Goal: Information Seeking & Learning: Learn about a topic

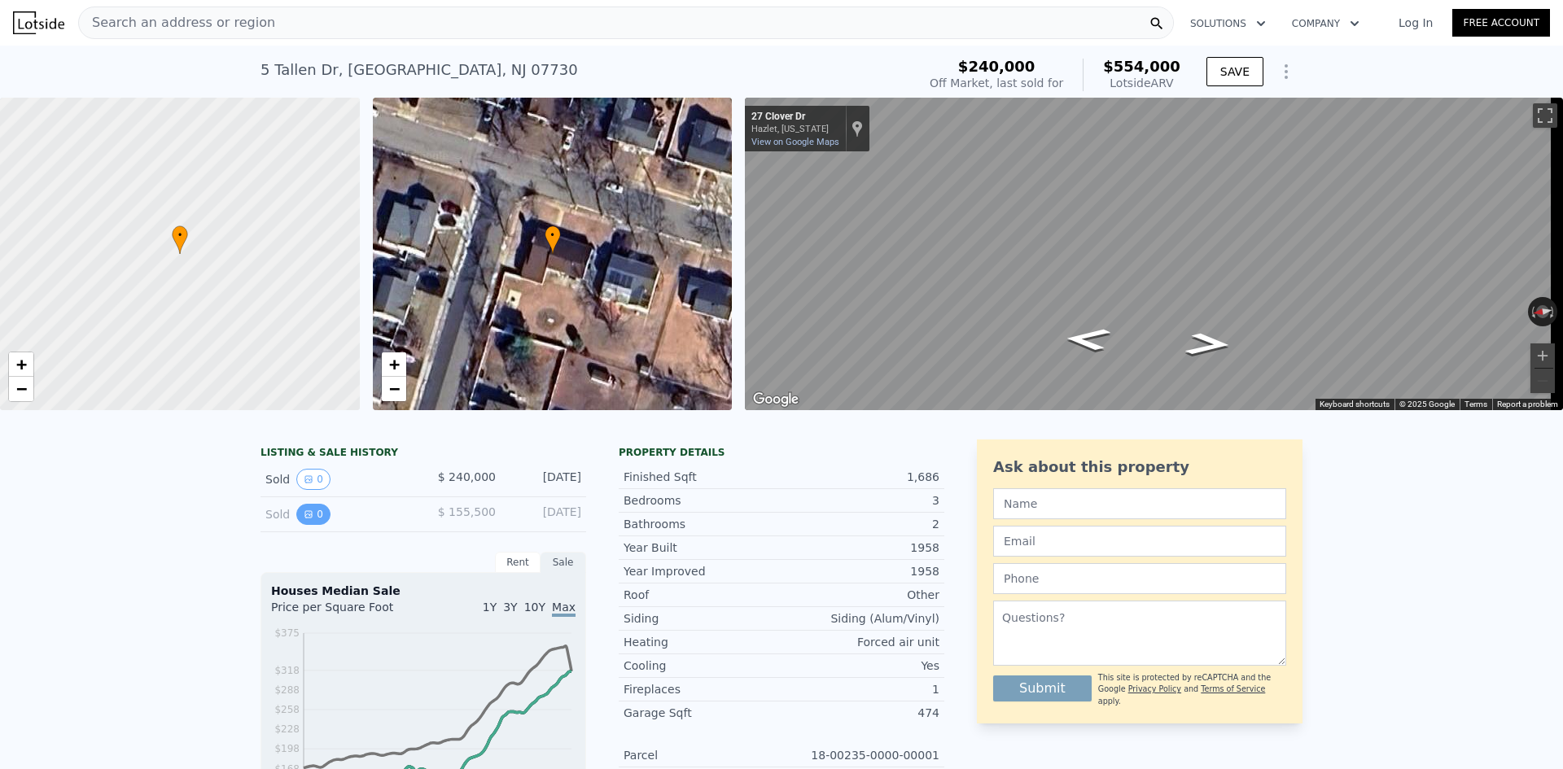
click at [305, 518] on icon "View historical data" at bounding box center [308, 514] width 7 height 7
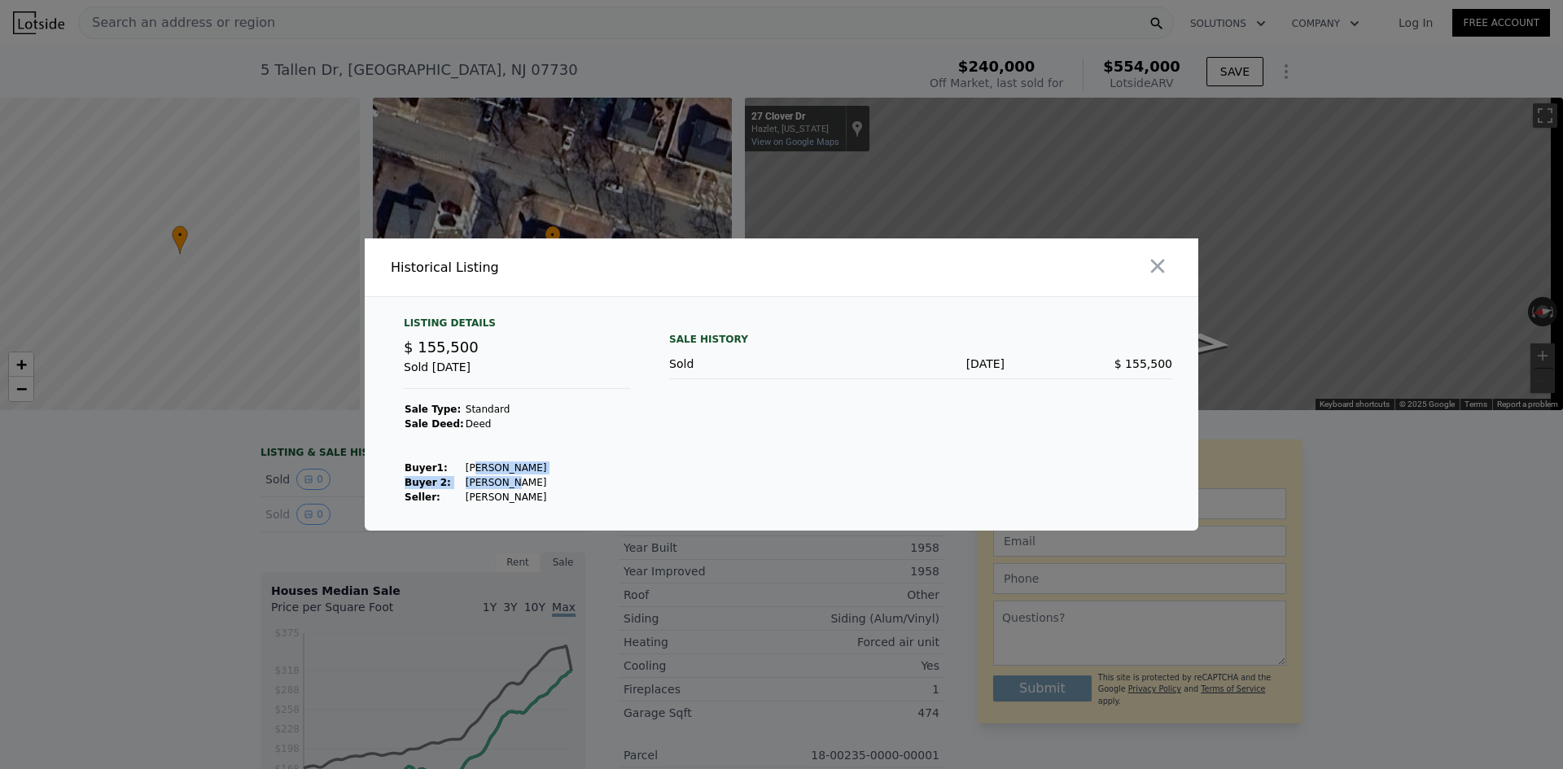
drag, startPoint x: 464, startPoint y: 471, endPoint x: 497, endPoint y: 475, distance: 32.9
click at [497, 475] on tbody "Sale Type: Standard Sale Deed: [PERSON_NAME] 1 : [PERSON_NAME] 2: [PERSON_NAME]…" at bounding box center [475, 453] width 143 height 103
click at [502, 489] on td "[PERSON_NAME]" at bounding box center [506, 482] width 83 height 15
drag, startPoint x: 497, startPoint y: 484, endPoint x: 519, endPoint y: 486, distance: 22.0
click at [519, 487] on td "[PERSON_NAME]" at bounding box center [506, 482] width 83 height 15
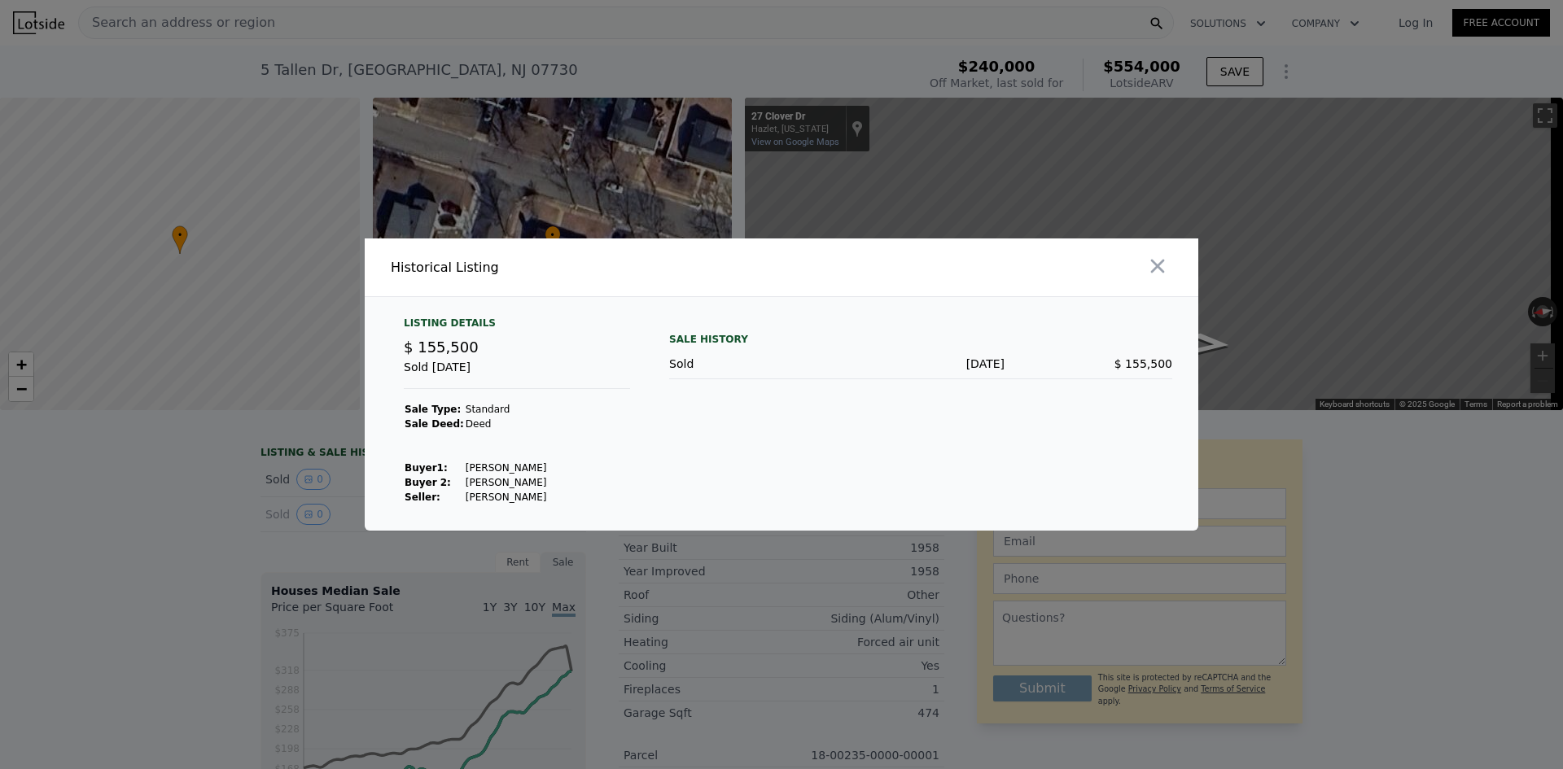
click at [546, 460] on div "Listing Details $ 155,500 Sold [DATE] Sale Type: Standard Sale Deed: [PERSON_NA…" at bounding box center [517, 411] width 252 height 188
drag, startPoint x: 547, startPoint y: 502, endPoint x: 537, endPoint y: 489, distance: 16.9
click at [467, 499] on div "Listing Details $ 155,500 Sold [DATE] Sale Type: Standard Sale Deed: [PERSON_NA…" at bounding box center [517, 411] width 252 height 188
click at [1159, 257] on icon "button" at bounding box center [1157, 266] width 23 height 23
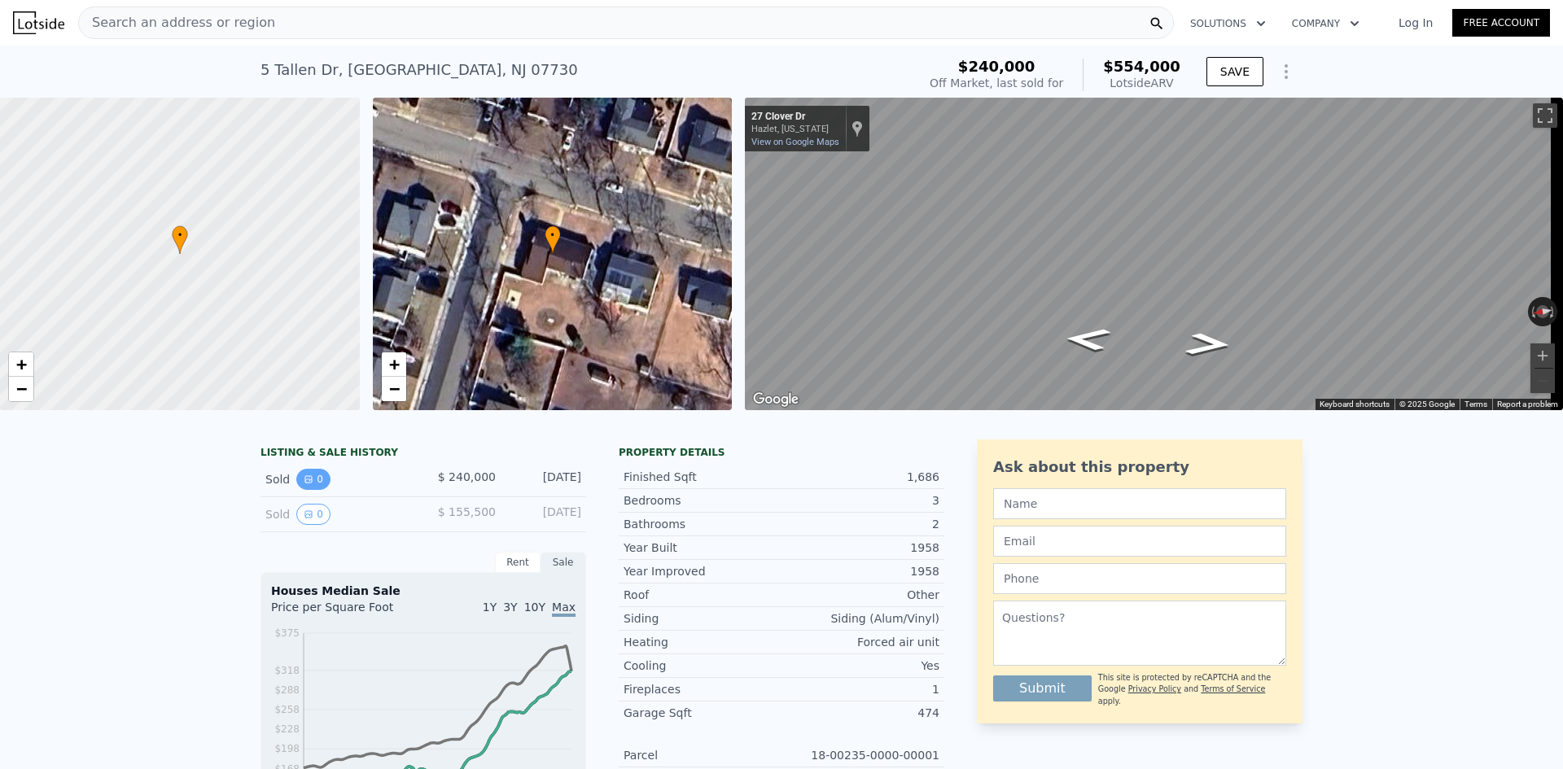
click at [314, 490] on button "0" at bounding box center [313, 479] width 34 height 21
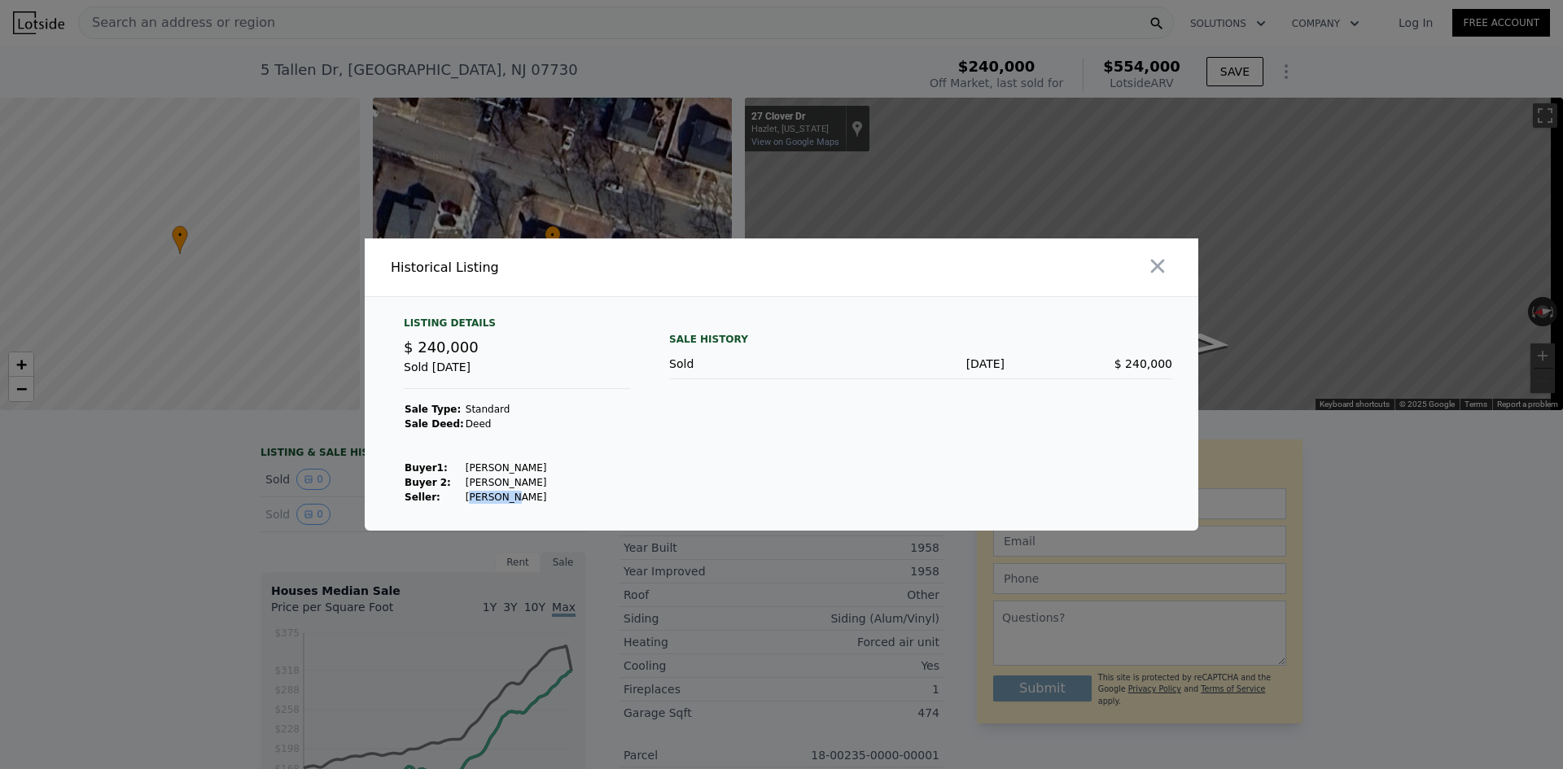
drag, startPoint x: 502, startPoint y: 504, endPoint x: 459, endPoint y: 501, distance: 43.3
click at [465, 501] on td "[PERSON_NAME]" at bounding box center [506, 497] width 83 height 15
click at [502, 444] on td at bounding box center [506, 439] width 83 height 15
drag, startPoint x: 513, startPoint y: 467, endPoint x: 457, endPoint y: 471, distance: 56.3
click at [465, 471] on td "[PERSON_NAME]" at bounding box center [506, 468] width 83 height 15
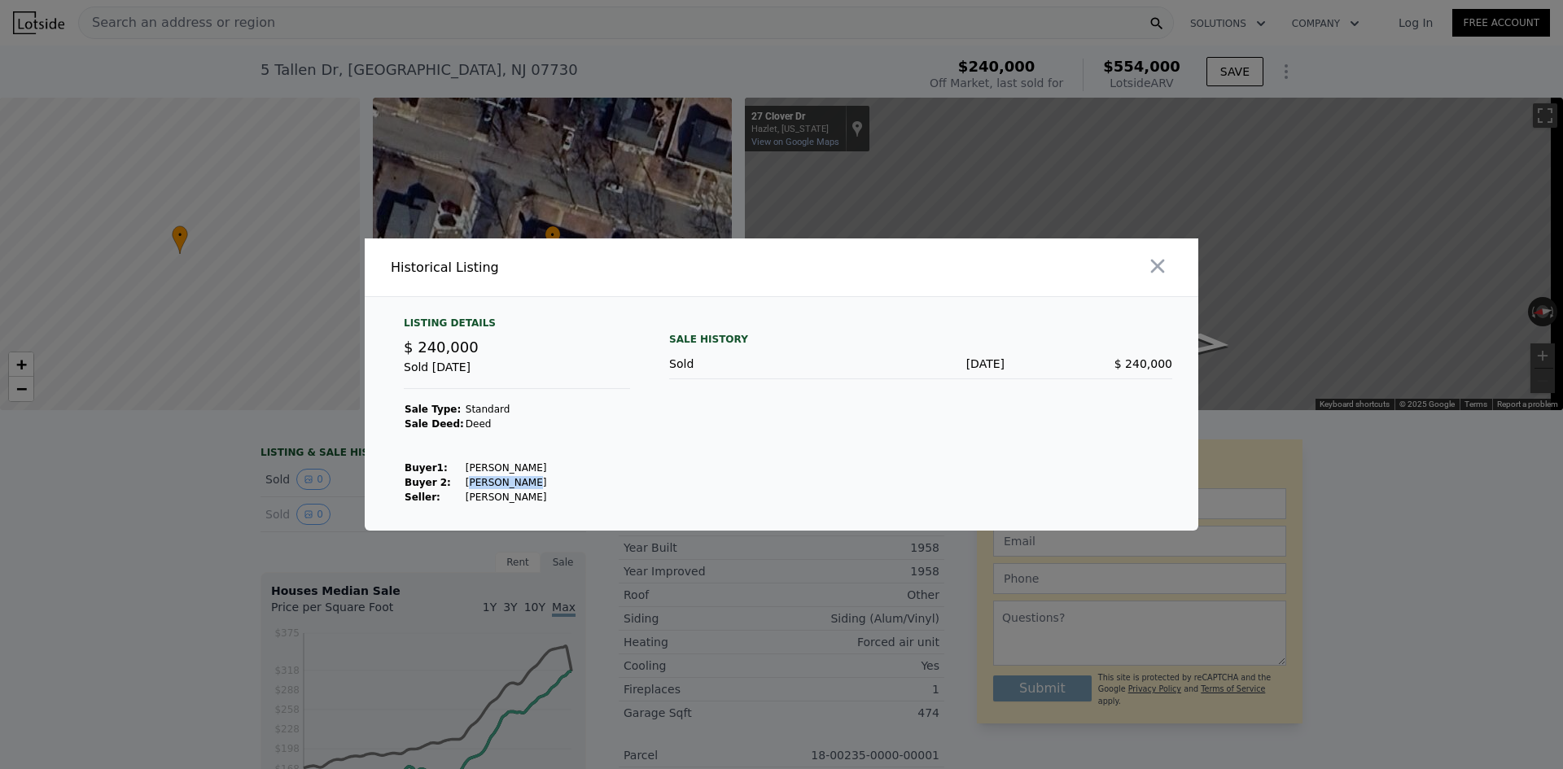
drag, startPoint x: 514, startPoint y: 478, endPoint x: 459, endPoint y: 477, distance: 54.6
click at [465, 477] on td "[PERSON_NAME]" at bounding box center [506, 482] width 83 height 15
click at [1161, 254] on button "button" at bounding box center [1157, 266] width 29 height 29
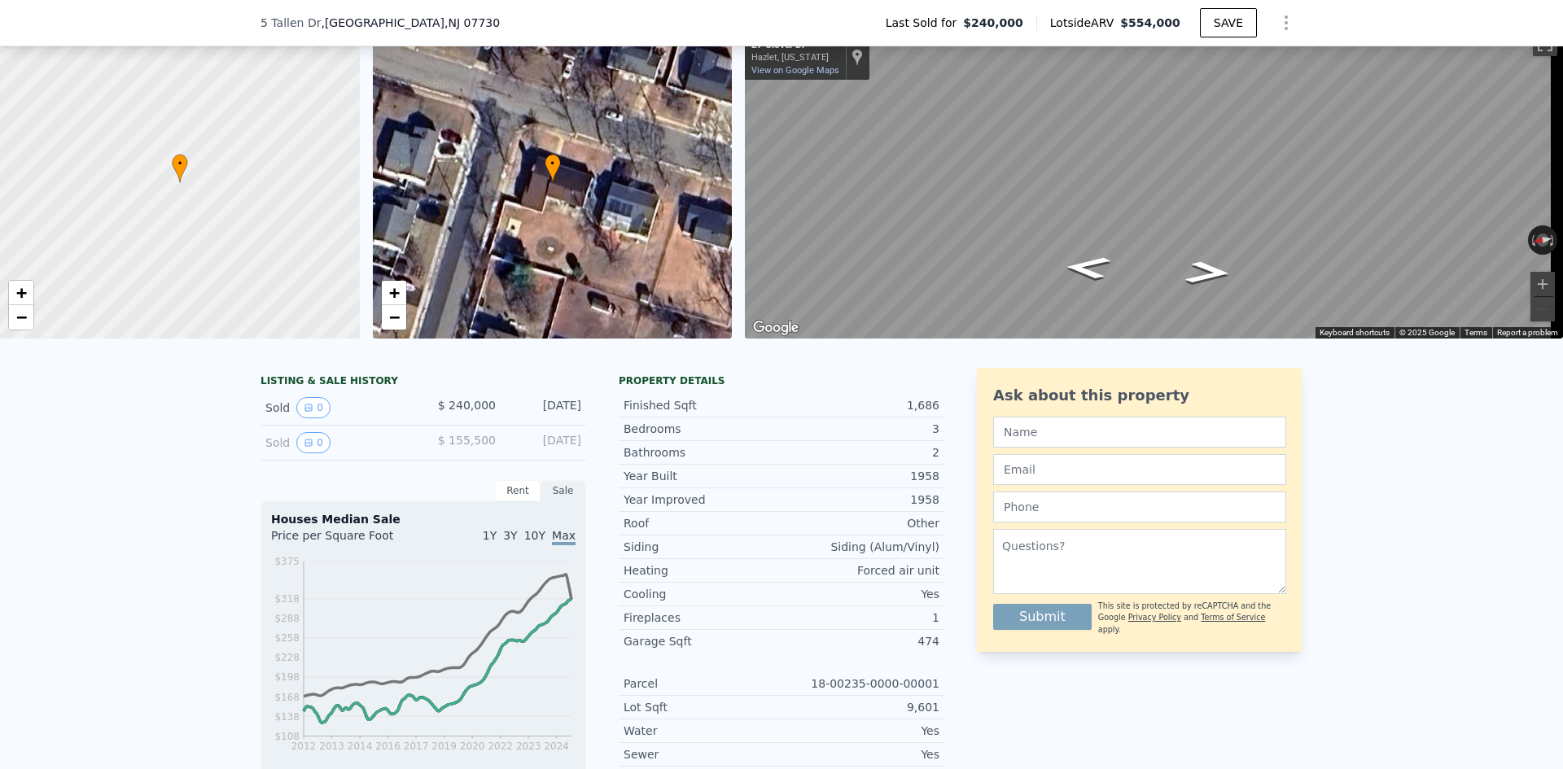
scroll to position [239, 0]
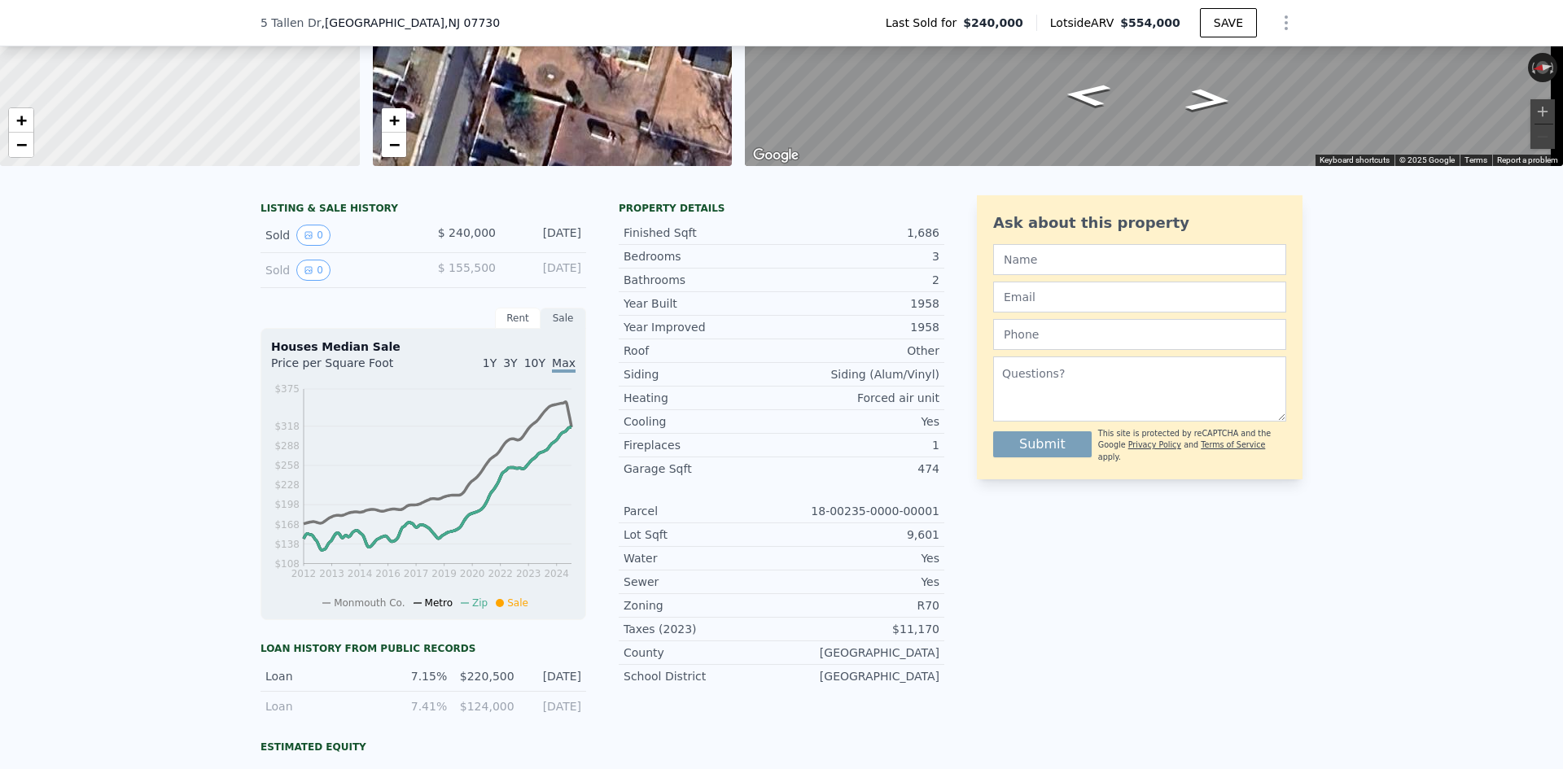
click at [515, 329] on div "Rent" at bounding box center [518, 318] width 46 height 21
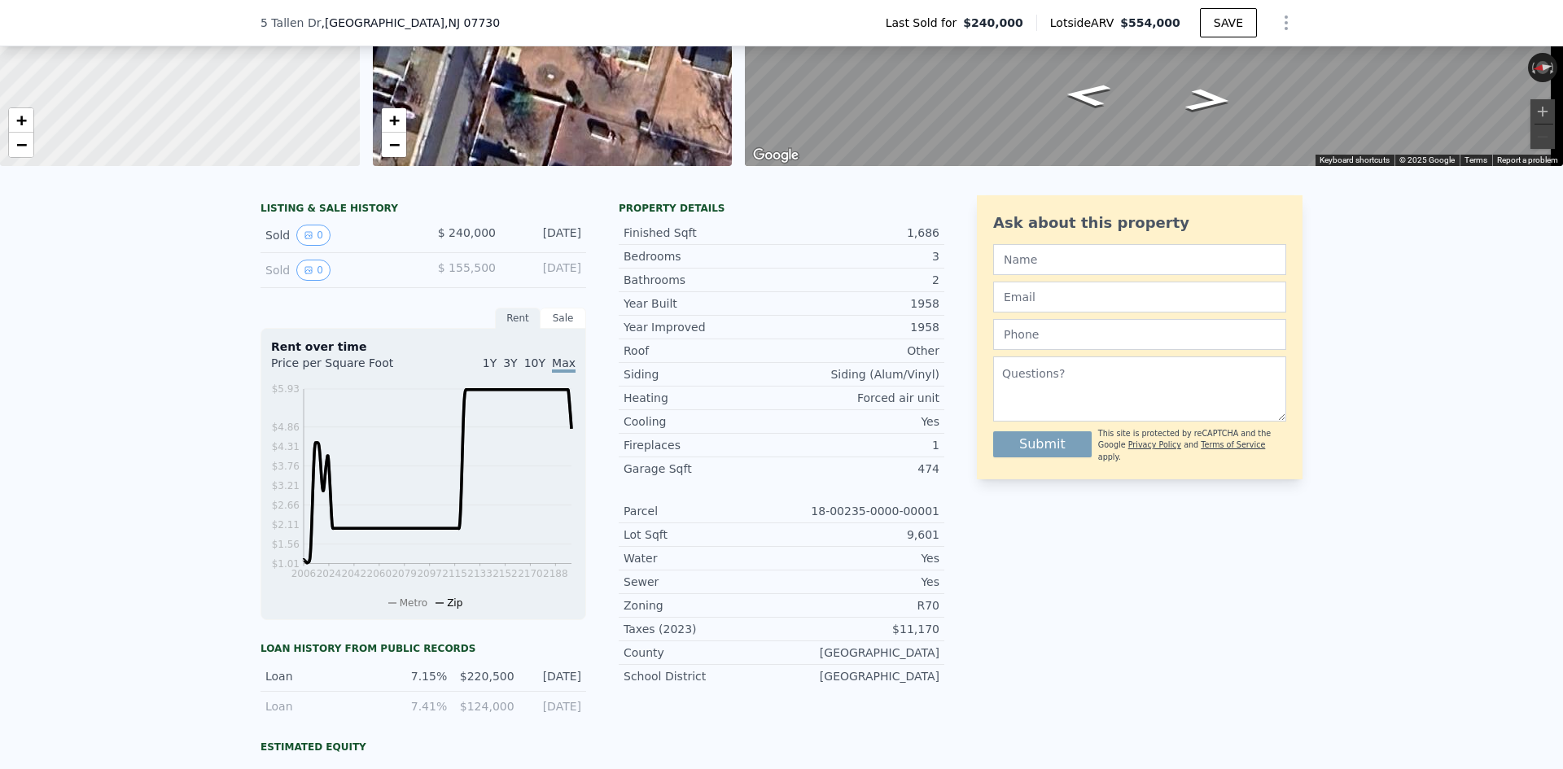
click at [557, 329] on div "Sale" at bounding box center [564, 318] width 46 height 21
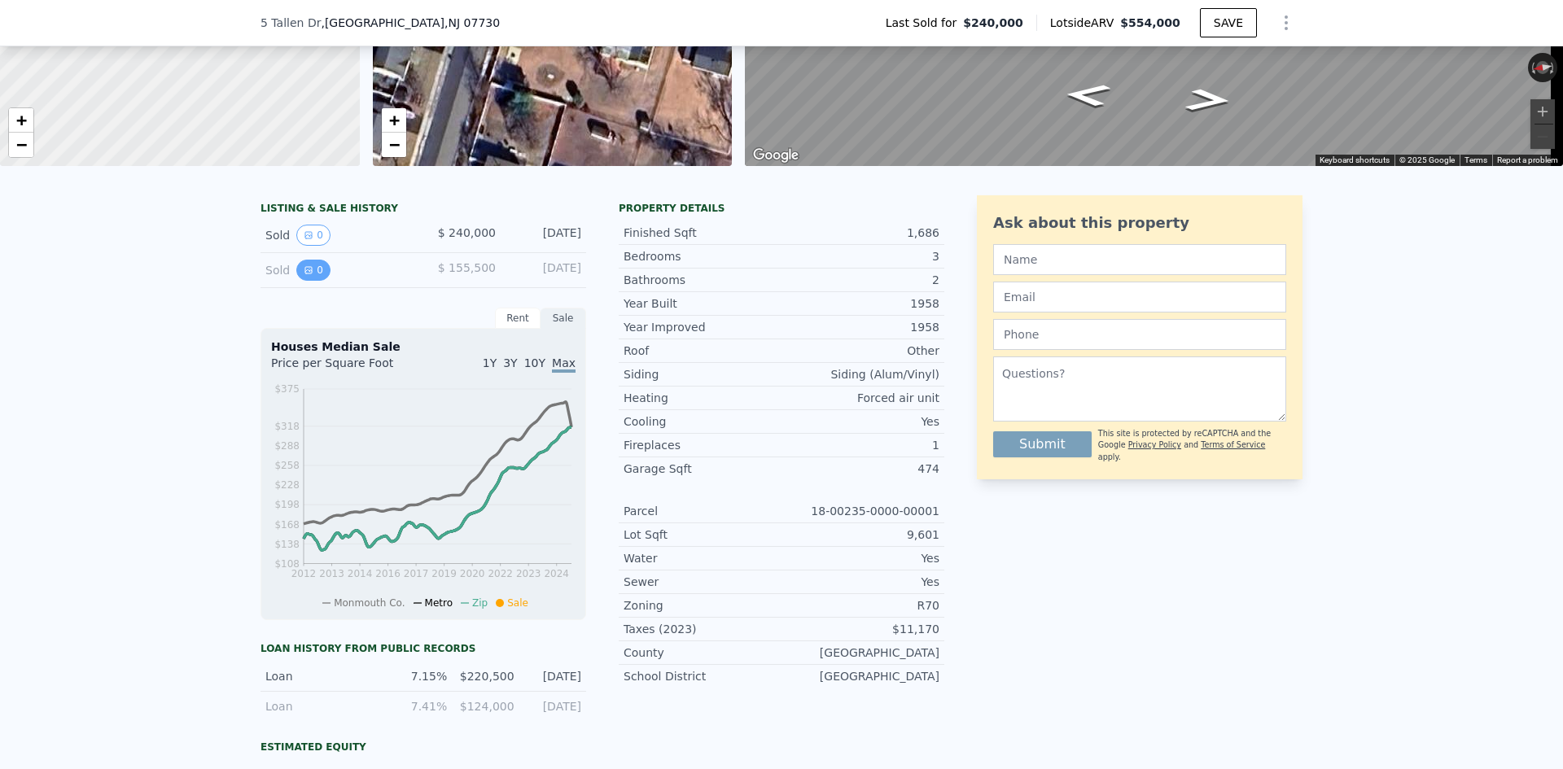
click at [305, 274] on icon "View historical data" at bounding box center [308, 270] width 7 height 7
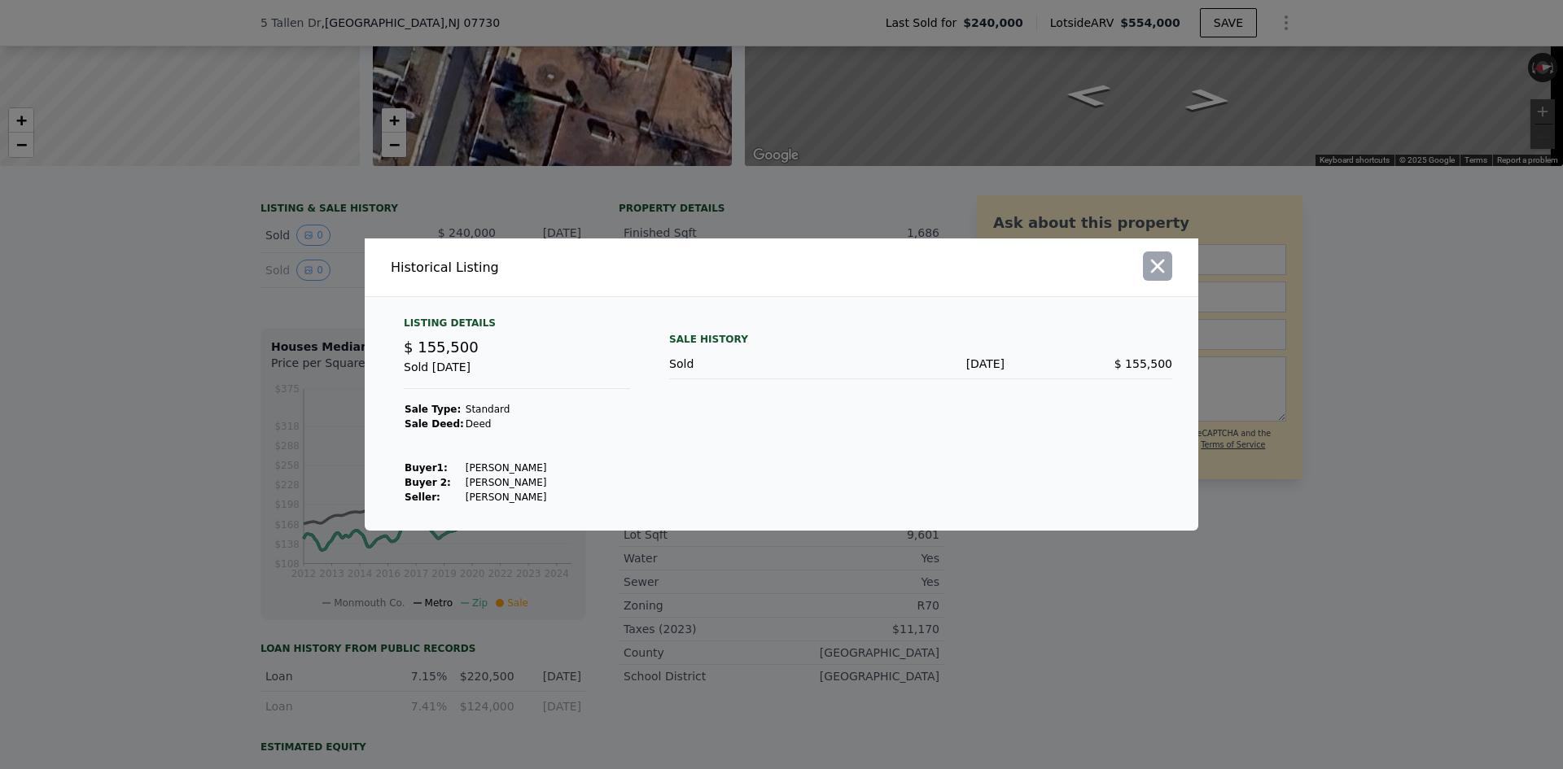
click at [1159, 268] on icon "button" at bounding box center [1158, 267] width 14 height 14
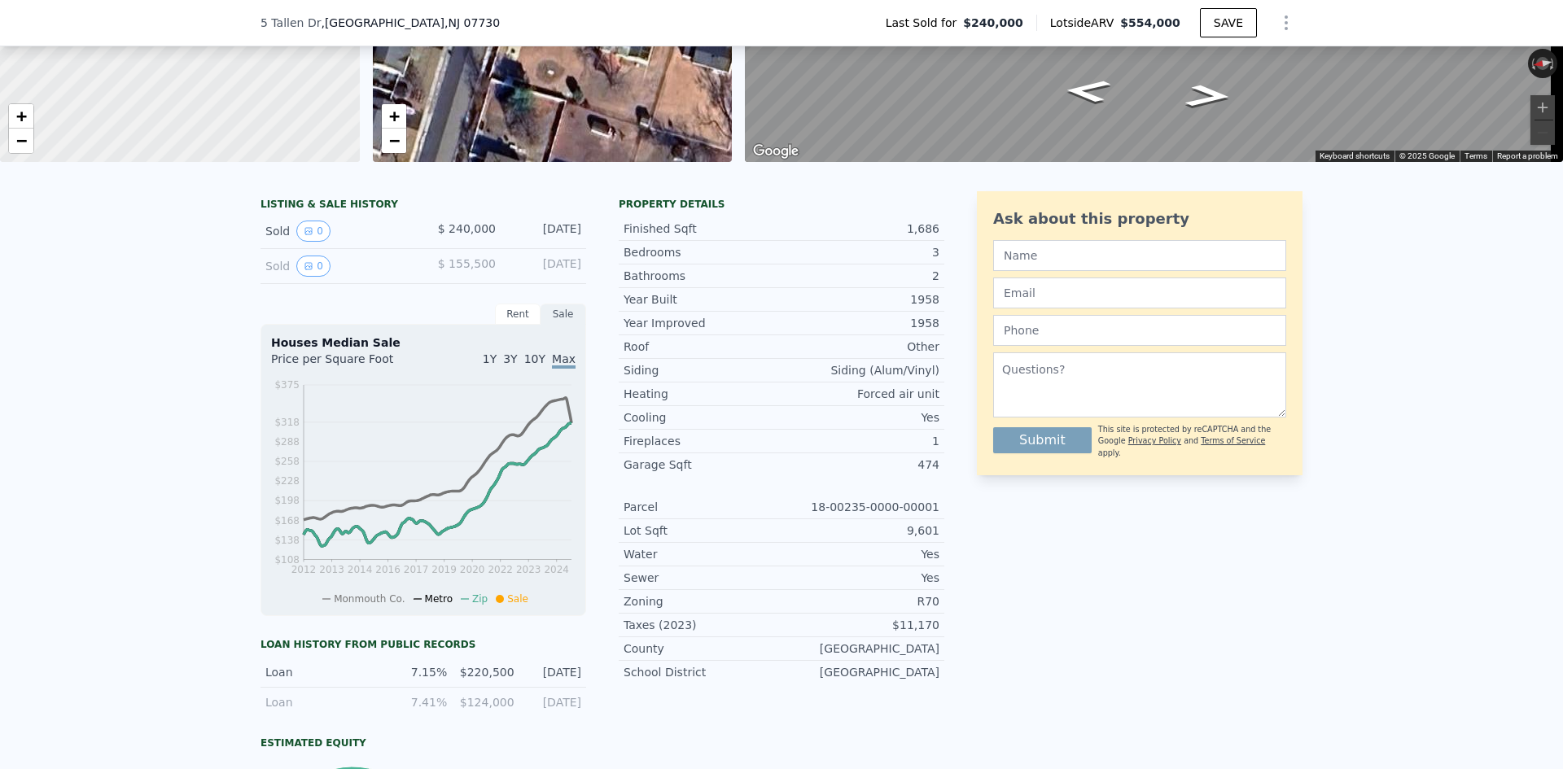
scroll to position [244, 0]
click at [503, 323] on div "Rent" at bounding box center [518, 312] width 46 height 21
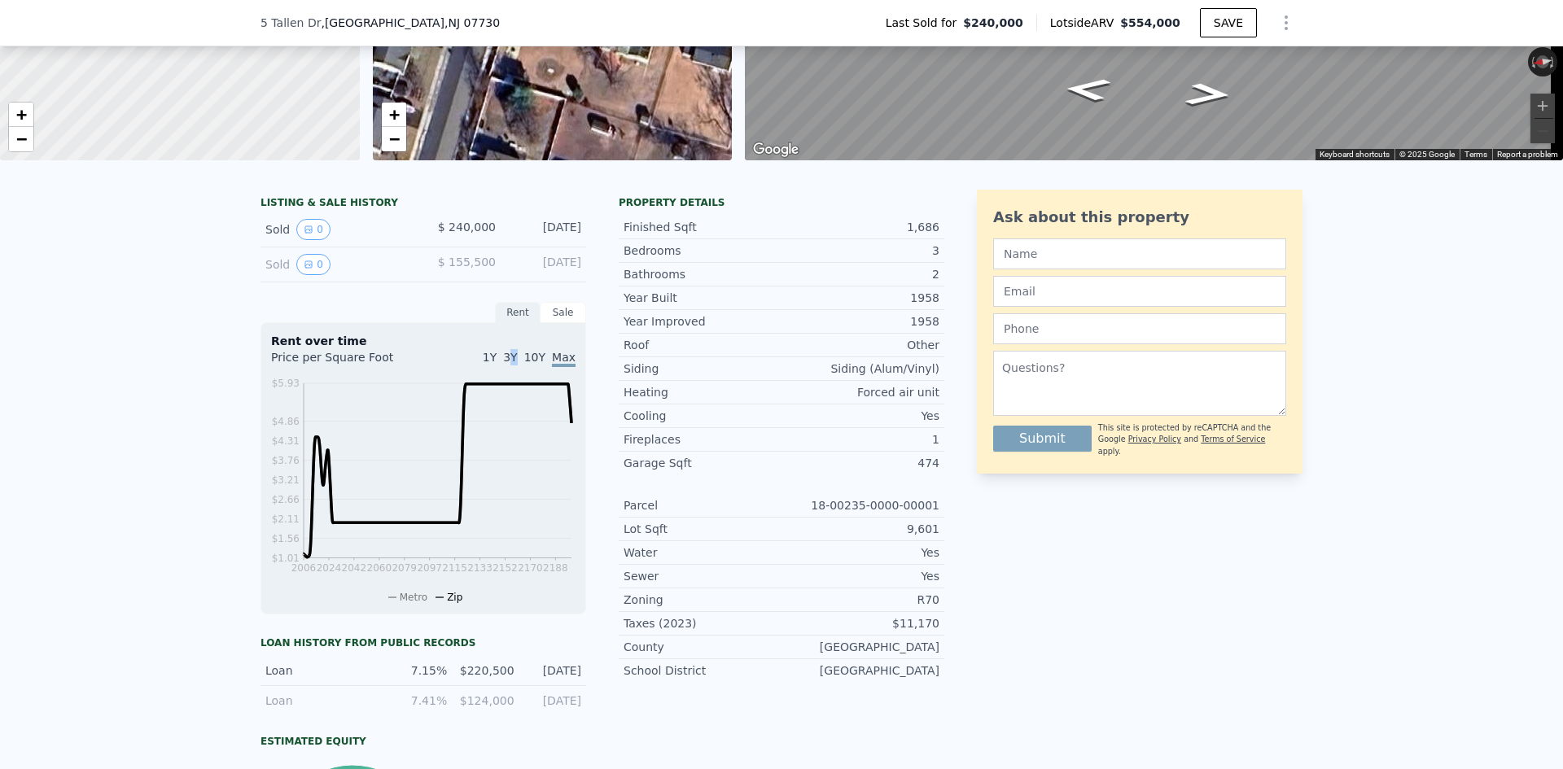
drag, startPoint x: 517, startPoint y: 367, endPoint x: 532, endPoint y: 367, distance: 15.5
click at [521, 367] on div "1Y 3Y 10Y Max" at bounding box center [499, 362] width 152 height 26
click at [541, 364] on span "10Y" at bounding box center [534, 357] width 21 height 13
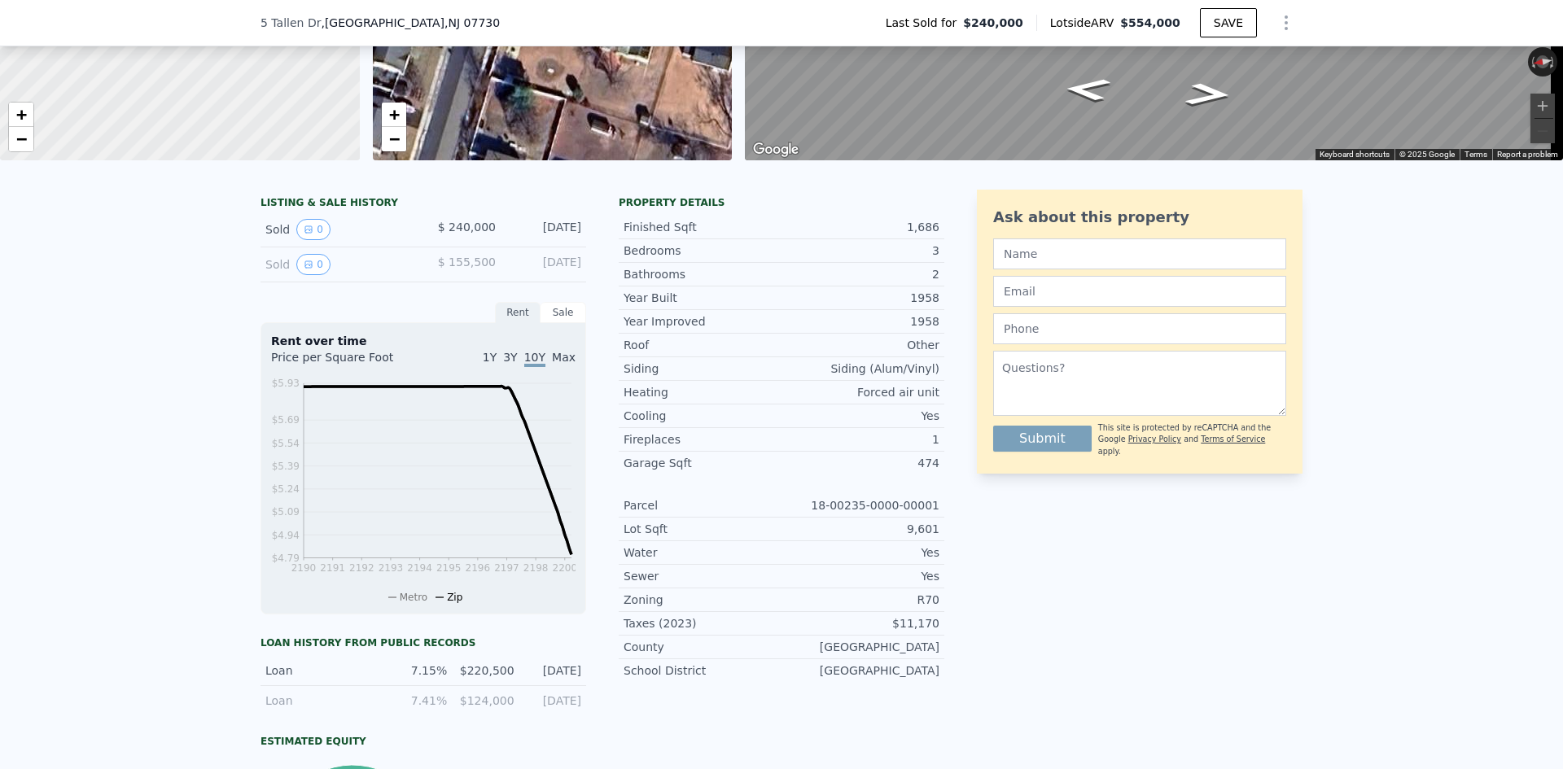
click at [564, 323] on div "Sale" at bounding box center [564, 312] width 46 height 21
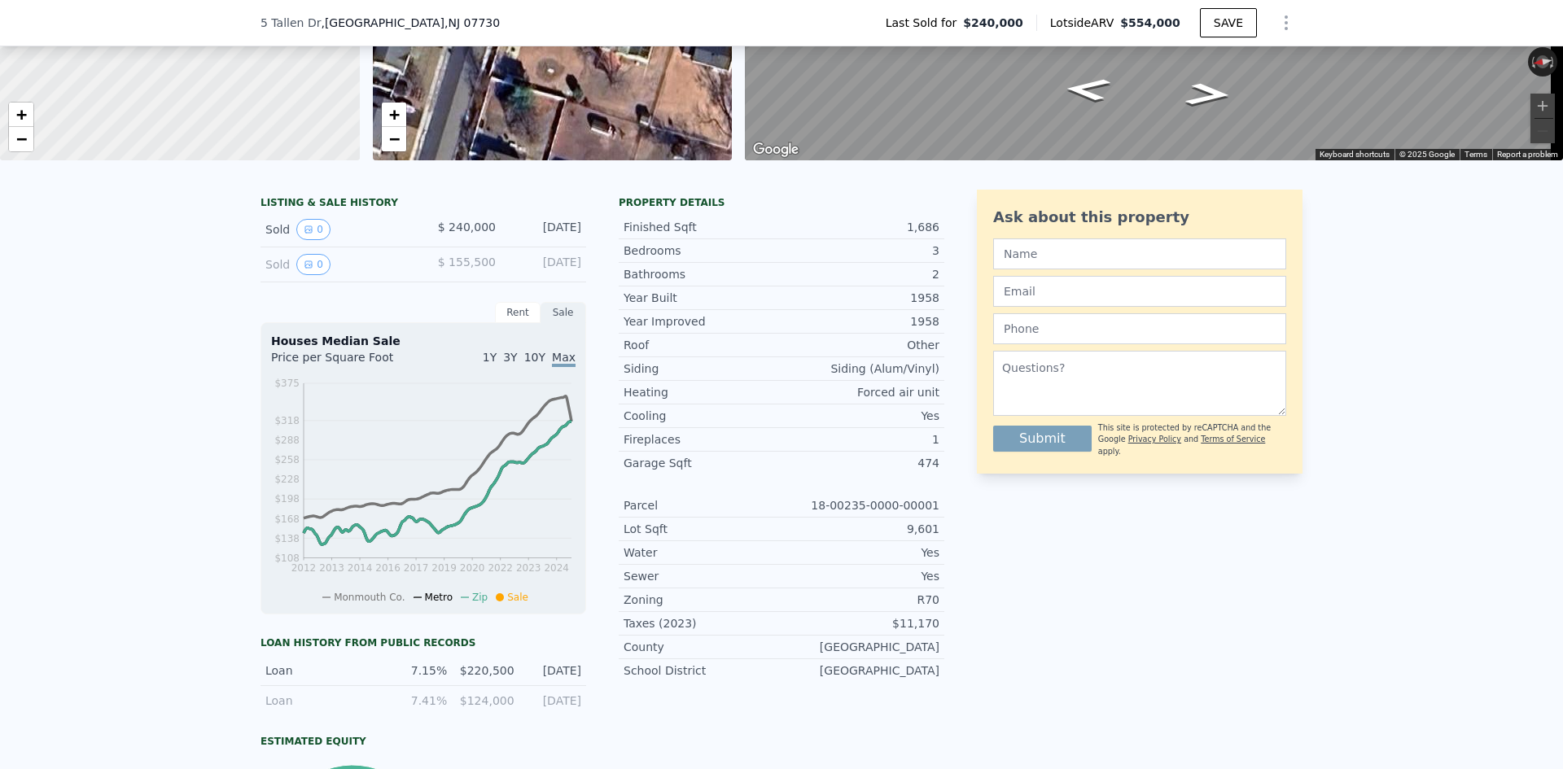
click at [547, 323] on div "Sale" at bounding box center [564, 312] width 46 height 21
click at [528, 322] on div "Rent" at bounding box center [518, 312] width 46 height 21
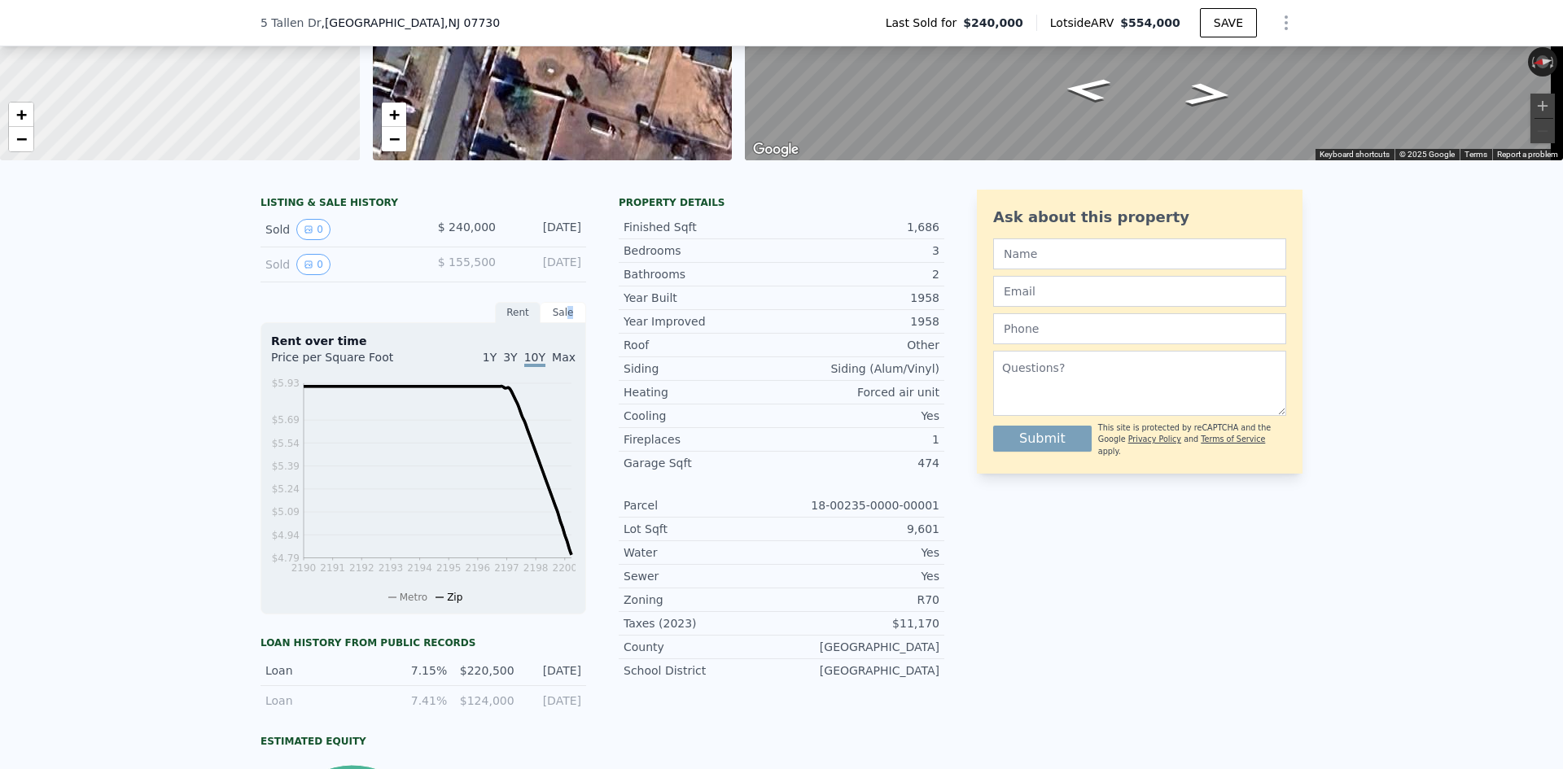
click at [564, 321] on div "Sale" at bounding box center [564, 312] width 46 height 21
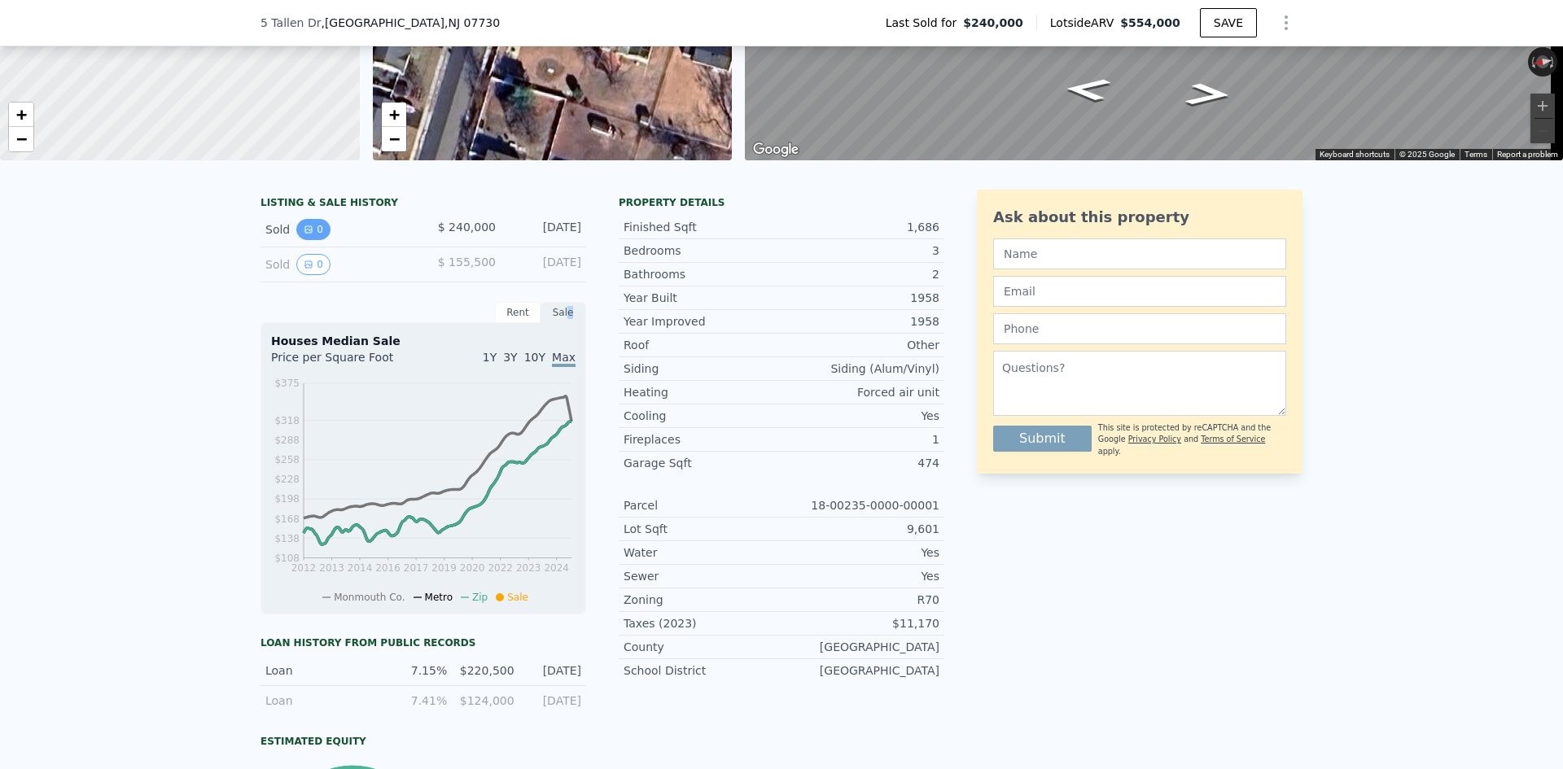
click at [305, 233] on icon "View historical data" at bounding box center [308, 229] width 7 height 7
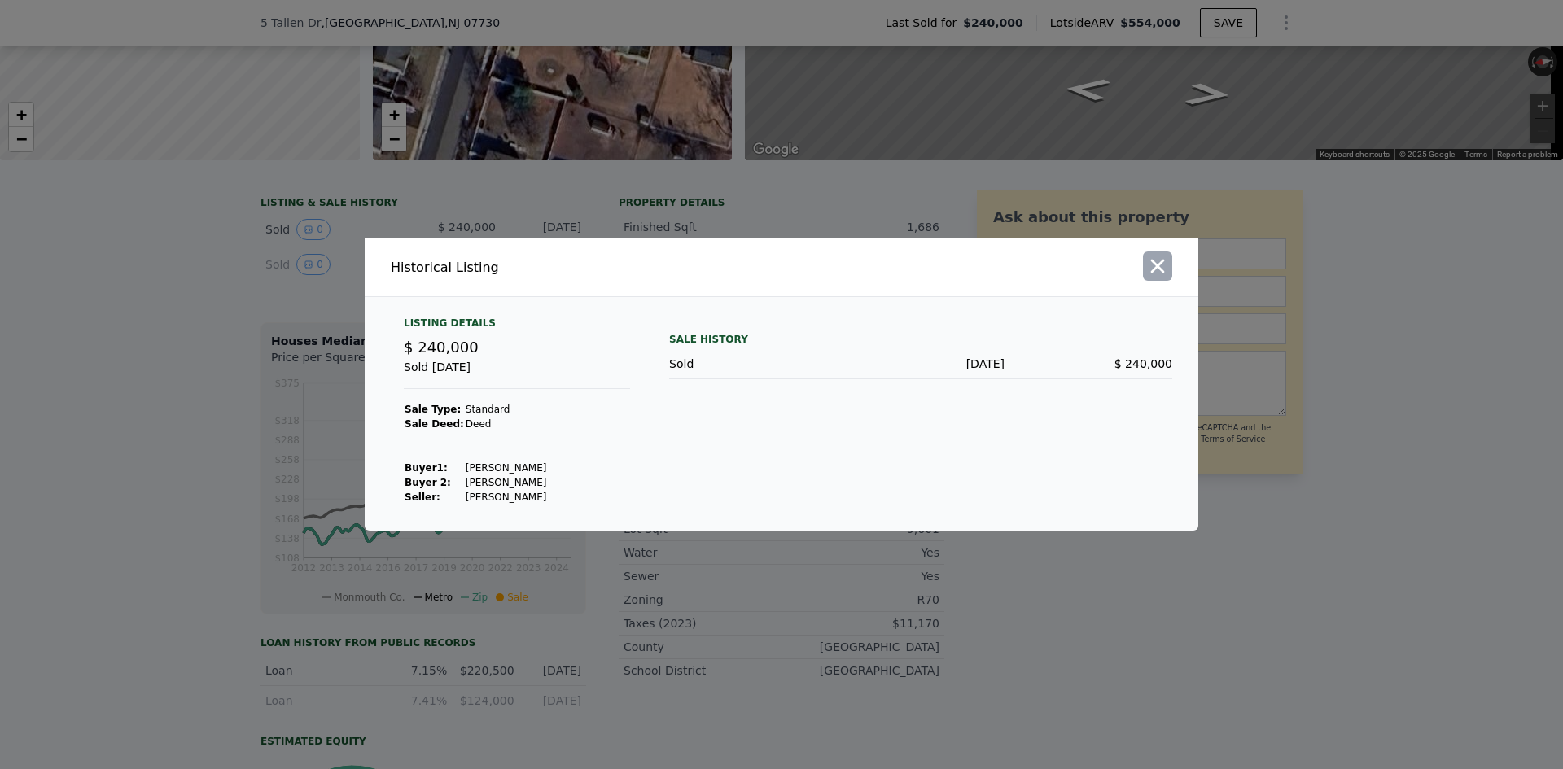
click at [1165, 256] on icon "button" at bounding box center [1157, 266] width 23 height 23
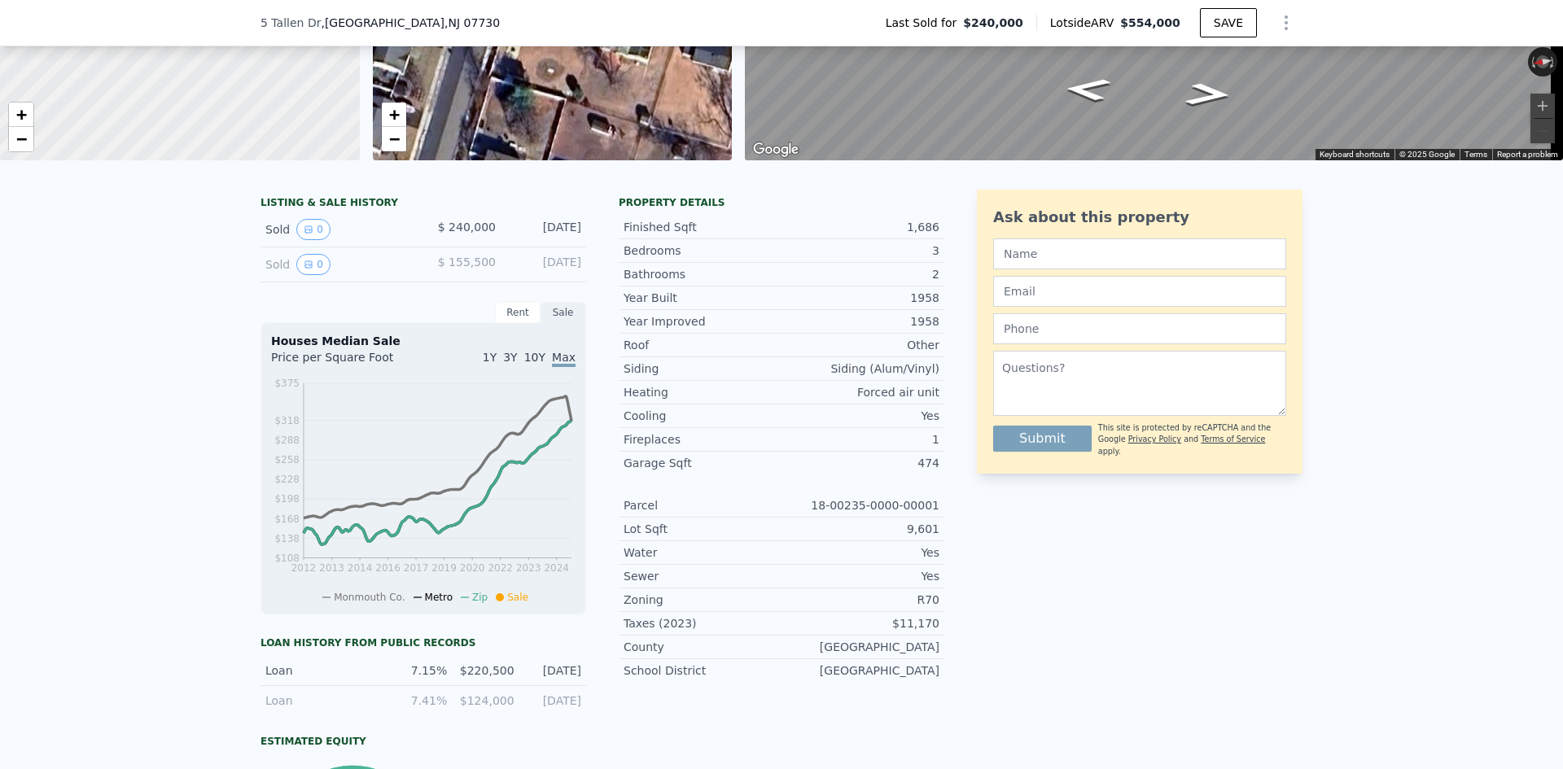
click at [660, 401] on div "Heating" at bounding box center [703, 392] width 158 height 16
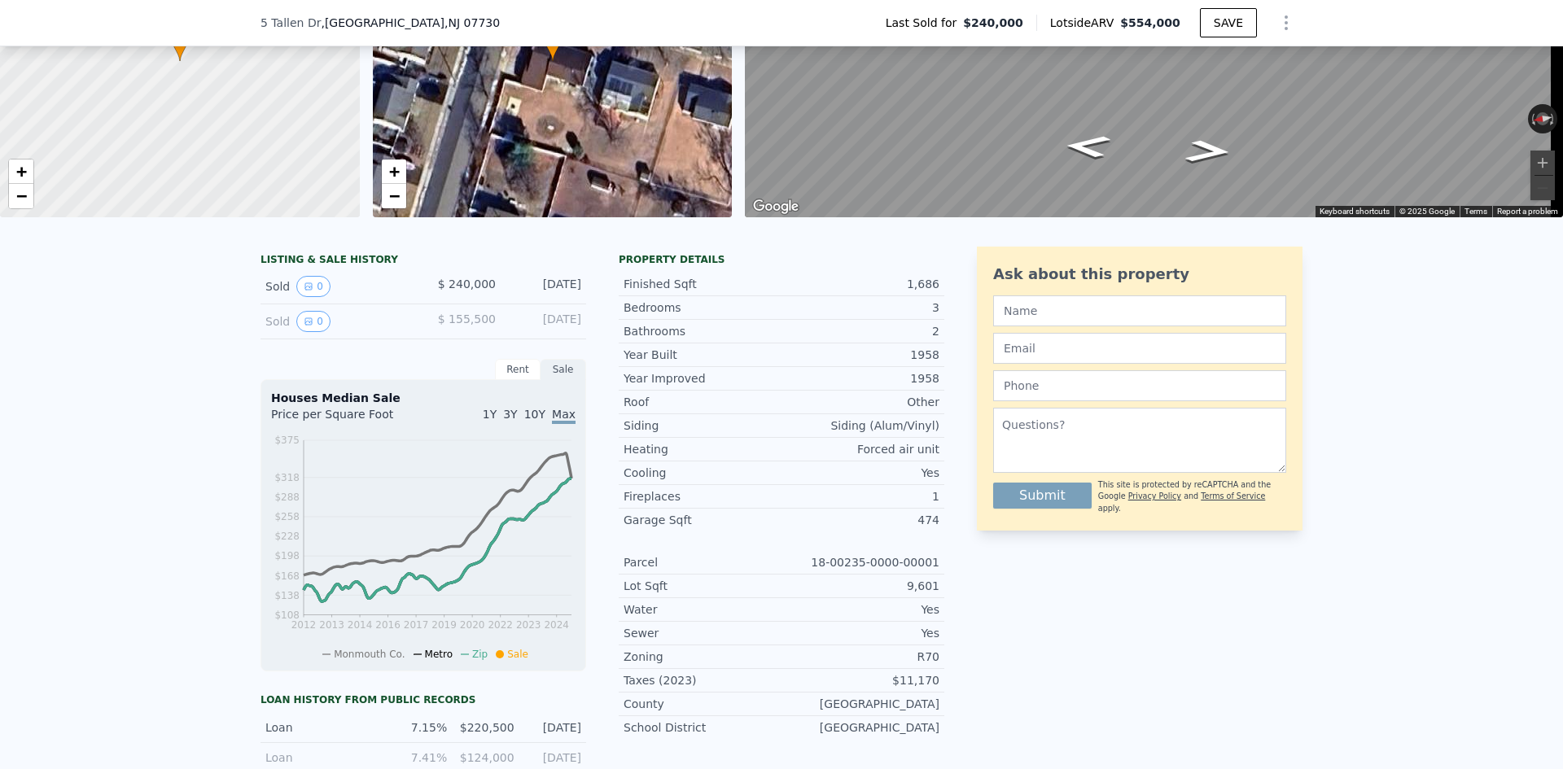
scroll to position [6, 0]
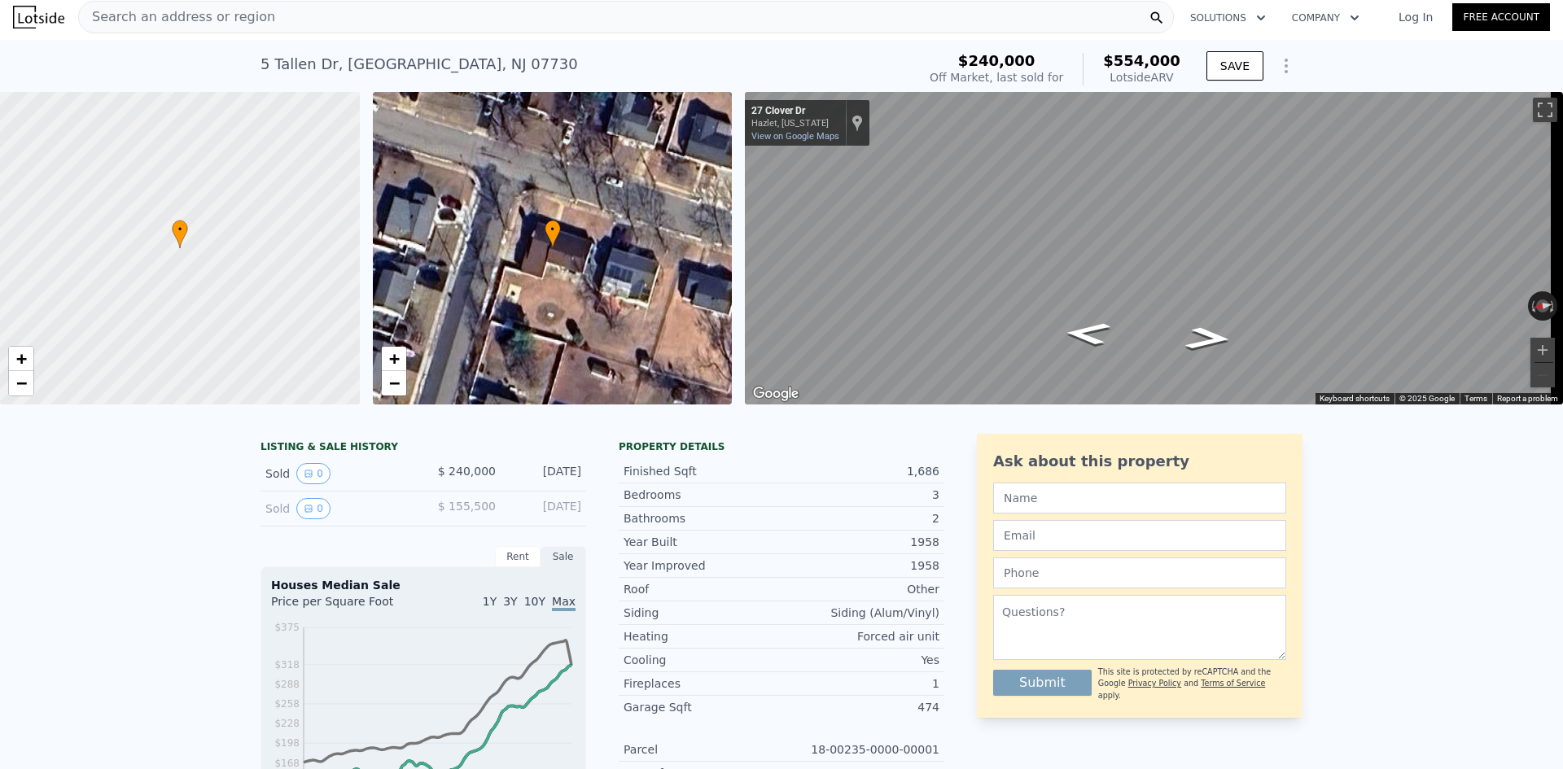
click at [1091, 324] on icon "Go North, Clover Dr" at bounding box center [1087, 333] width 85 height 33
click at [673, 283] on div "• + − • + − ← Move left → Move right ↑ Move up ↓ Move down + Zoom in - Zoom out…" at bounding box center [781, 248] width 1563 height 313
click at [1203, 325] on icon "Go West, Tallen Dr" at bounding box center [1208, 336] width 87 height 34
click at [321, 20] on div "Search an address or region" at bounding box center [626, 17] width 1096 height 33
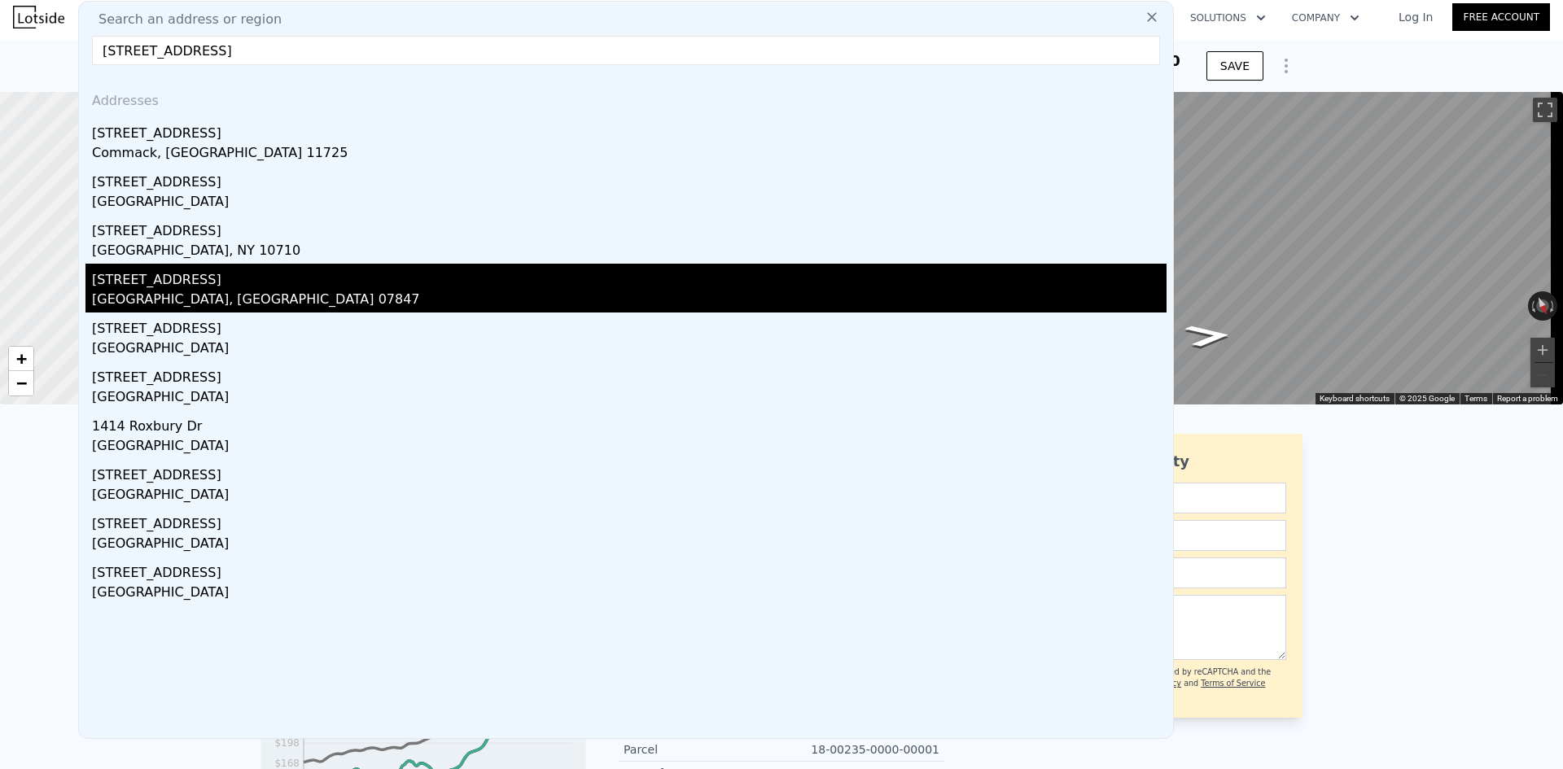
type input "[STREET_ADDRESS]"
click at [177, 291] on div "[GEOGRAPHIC_DATA], [GEOGRAPHIC_DATA] 07847" at bounding box center [629, 301] width 1075 height 23
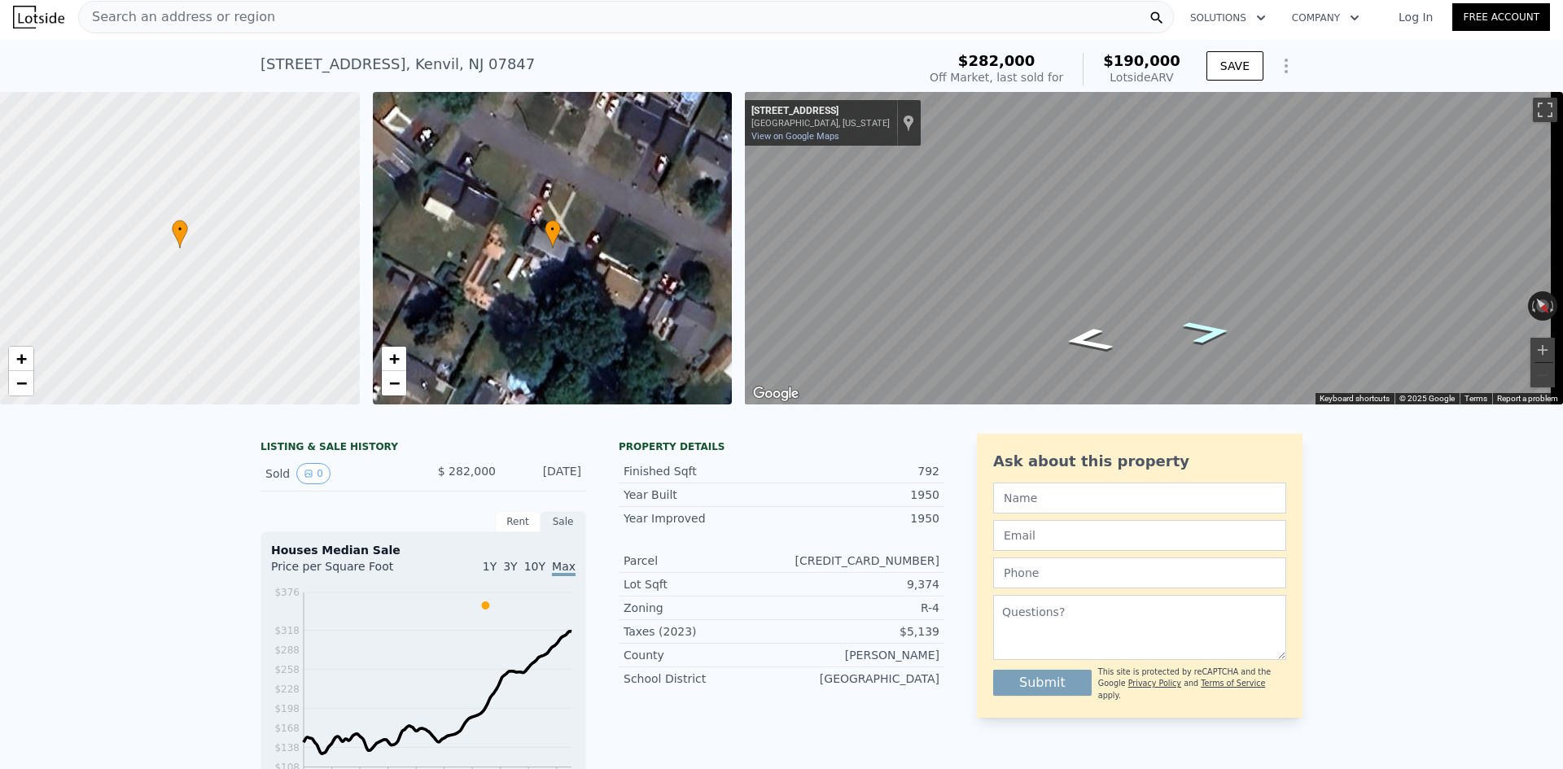
click at [1193, 328] on icon "Go Northwest, Roxbury Dr" at bounding box center [1208, 331] width 92 height 35
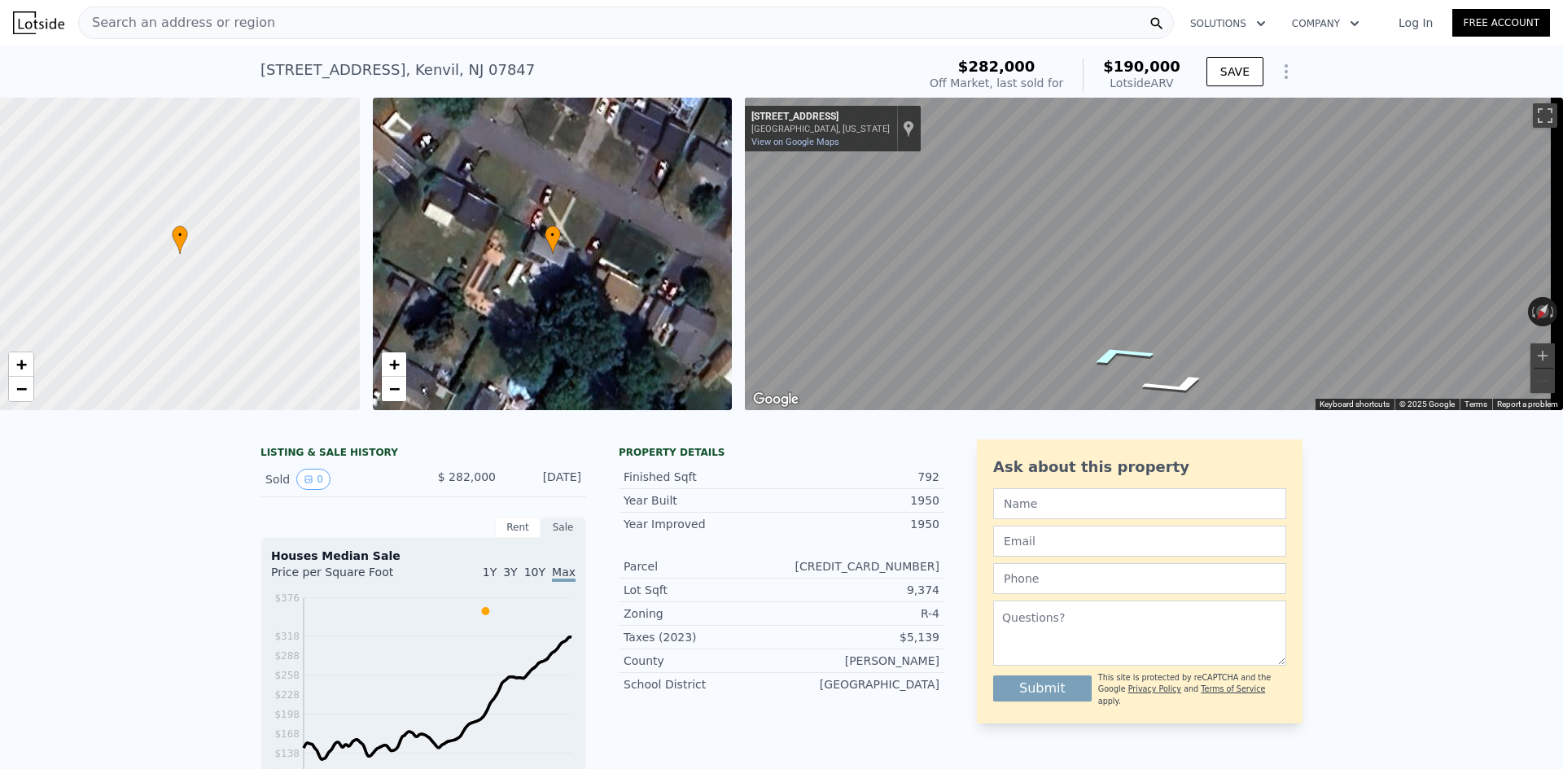
click at [1113, 353] on icon "Go East, Roxbury Dr" at bounding box center [1119, 356] width 121 height 32
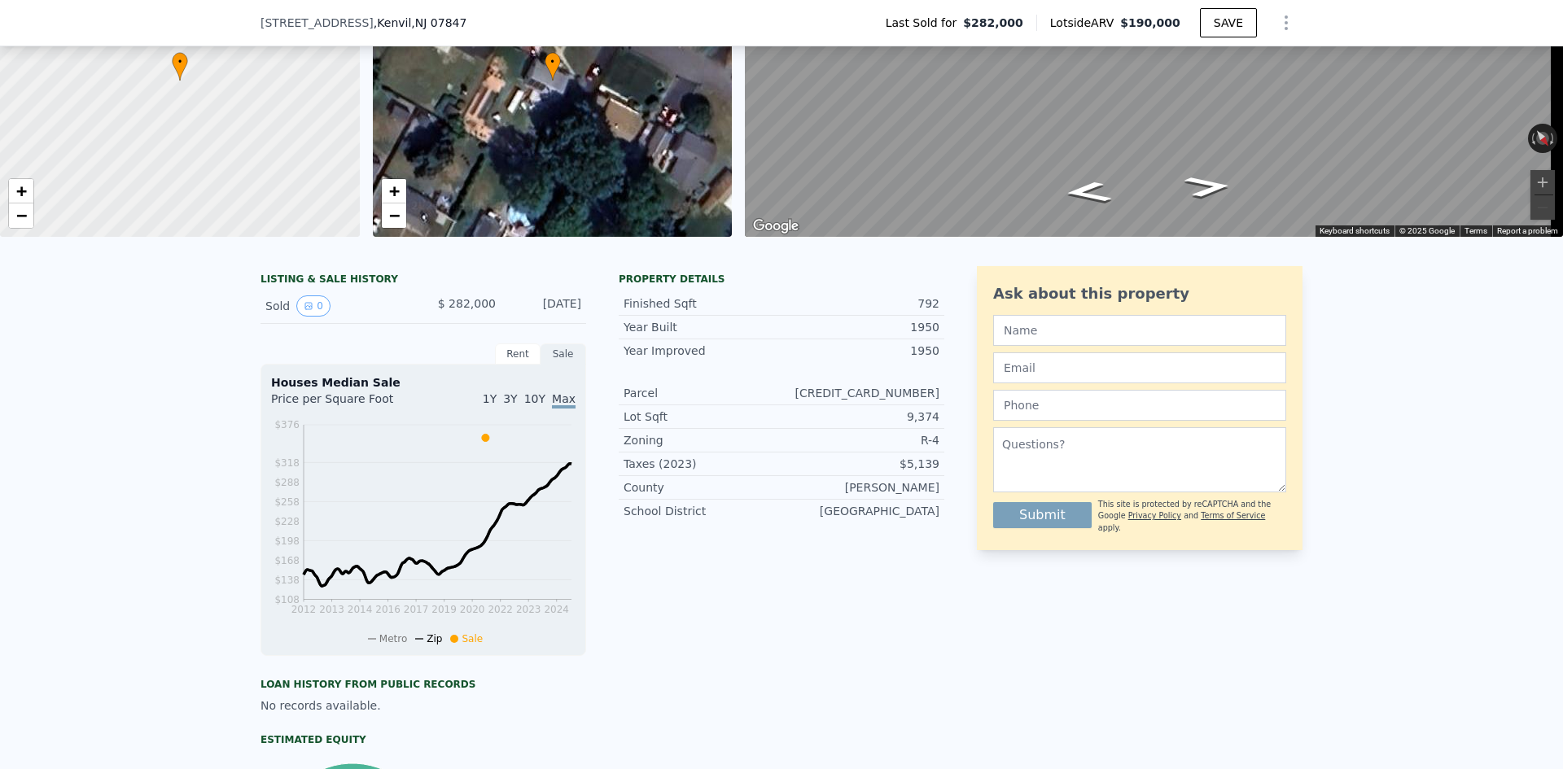
scroll to position [157, 0]
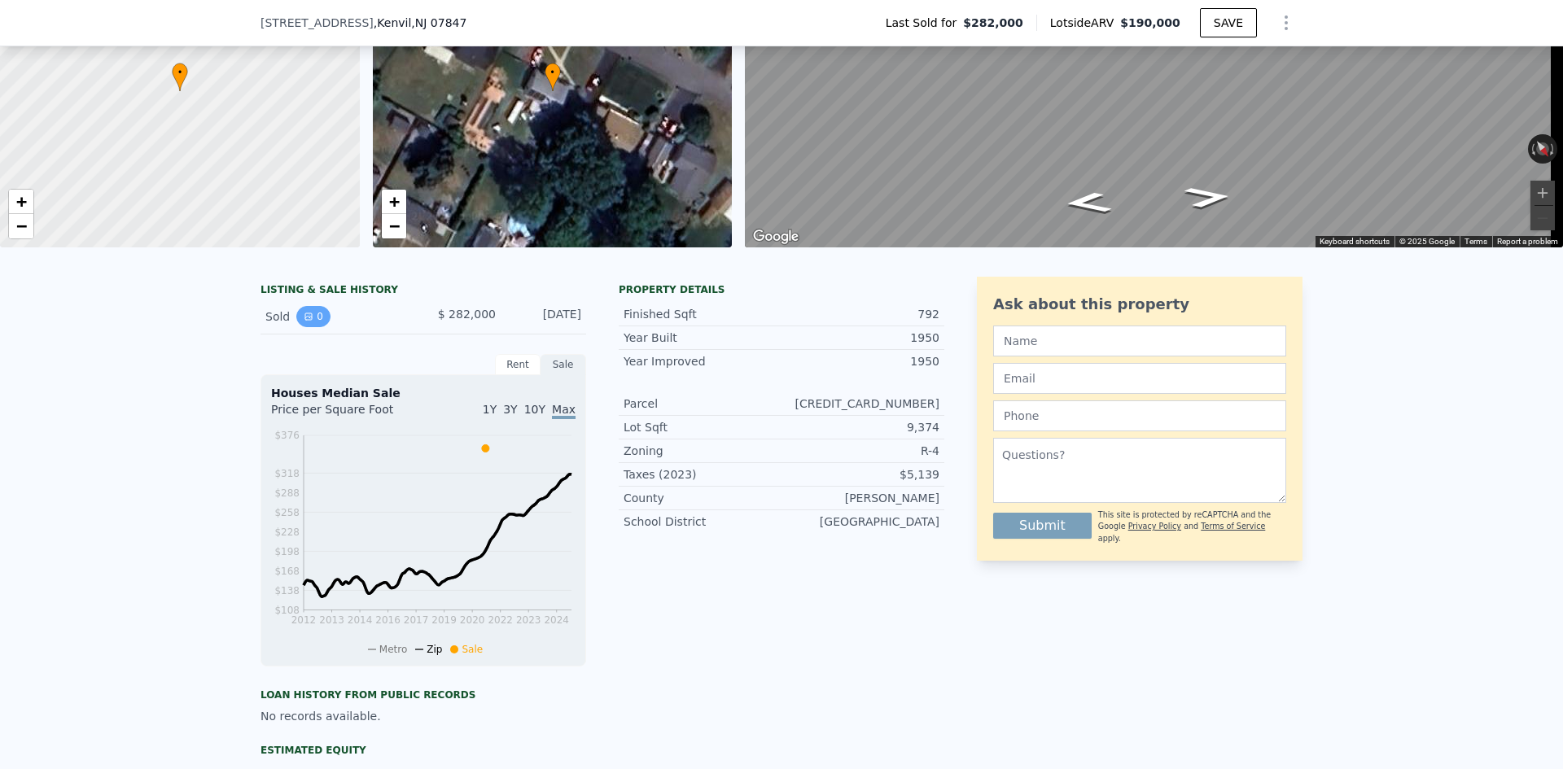
click at [309, 327] on button "0" at bounding box center [313, 316] width 34 height 21
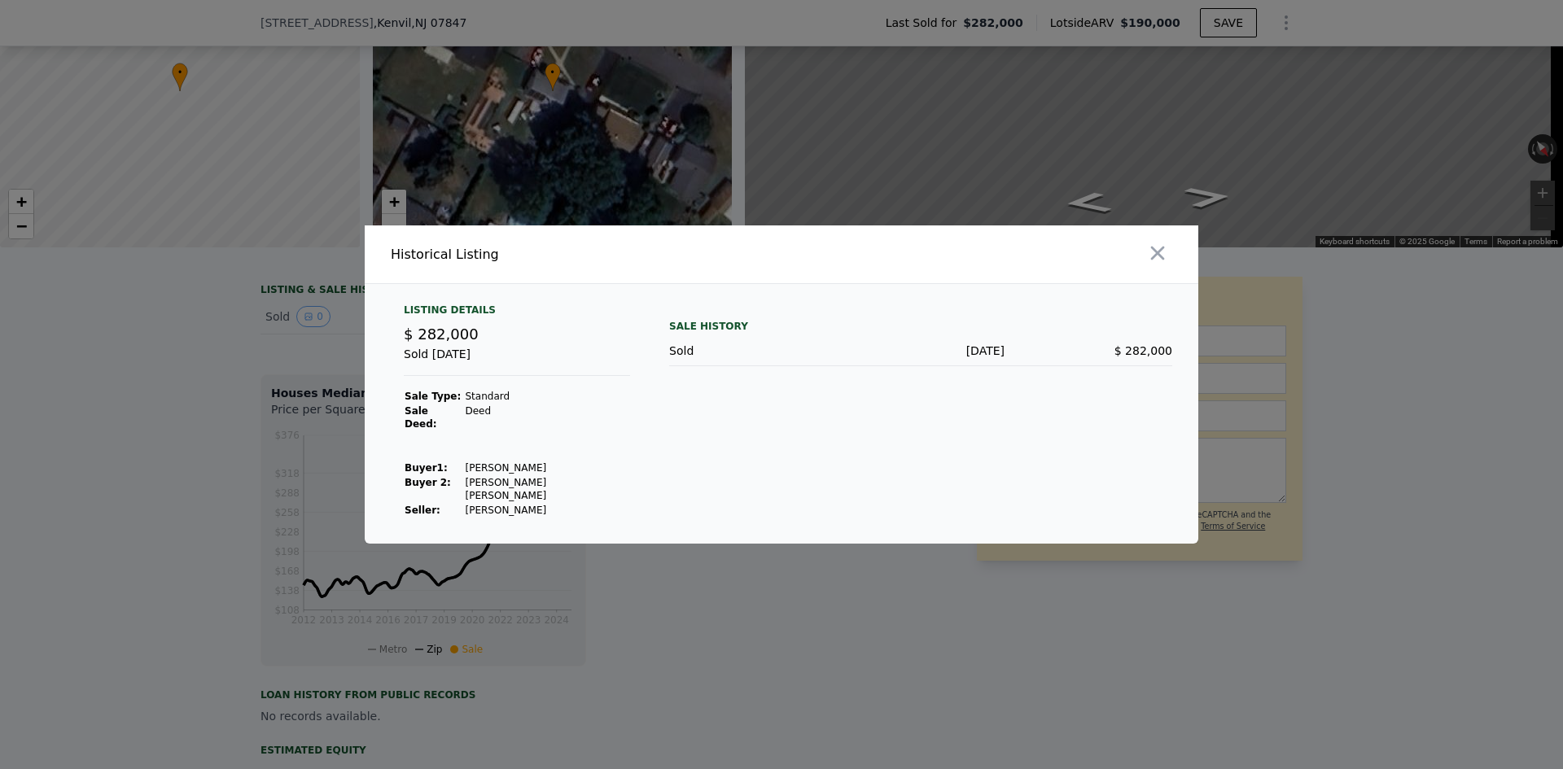
click at [1176, 263] on div at bounding box center [993, 255] width 410 height 58
click at [1146, 265] on icon "button" at bounding box center [1157, 253] width 23 height 23
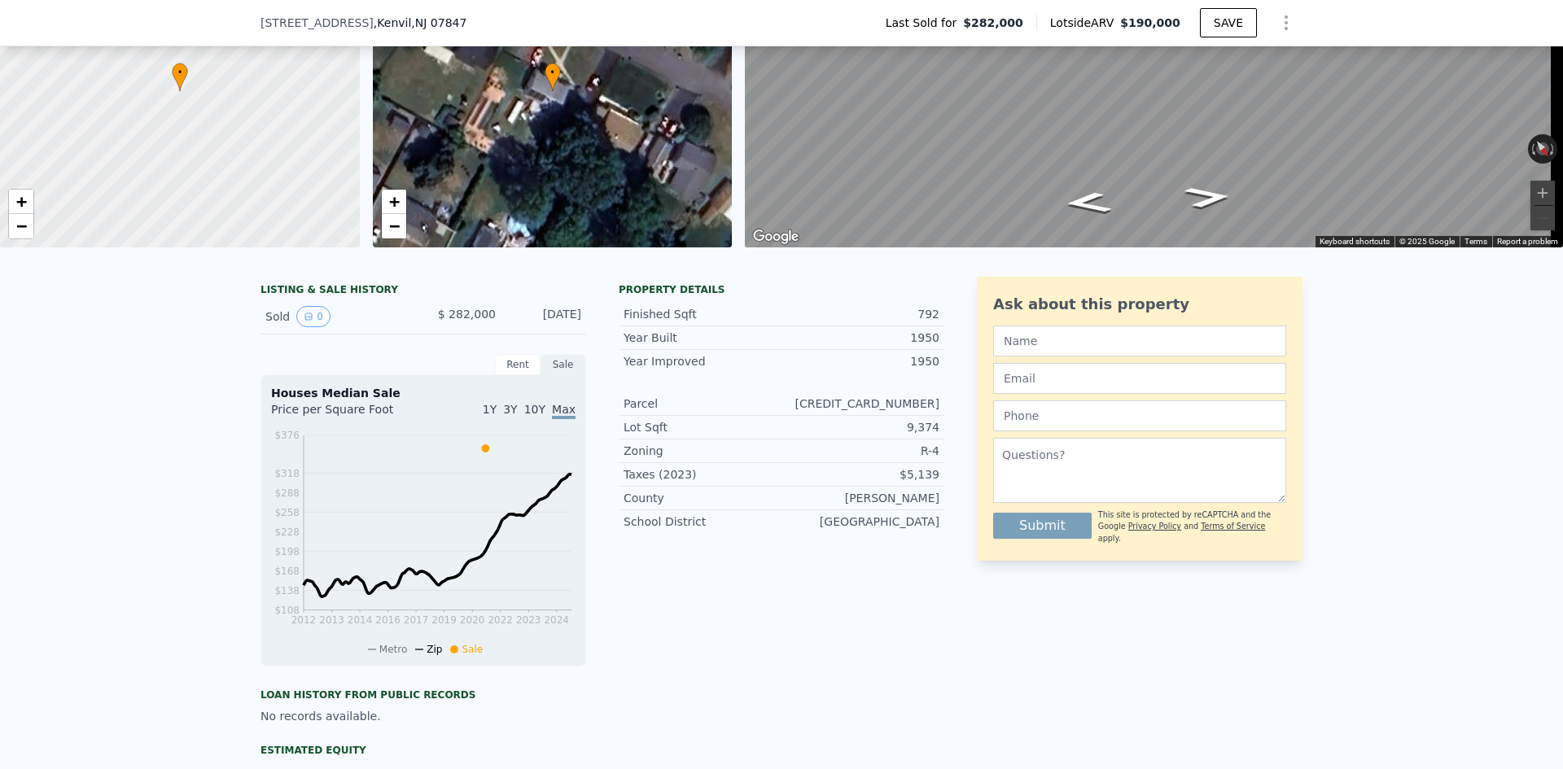
scroll to position [92, 0]
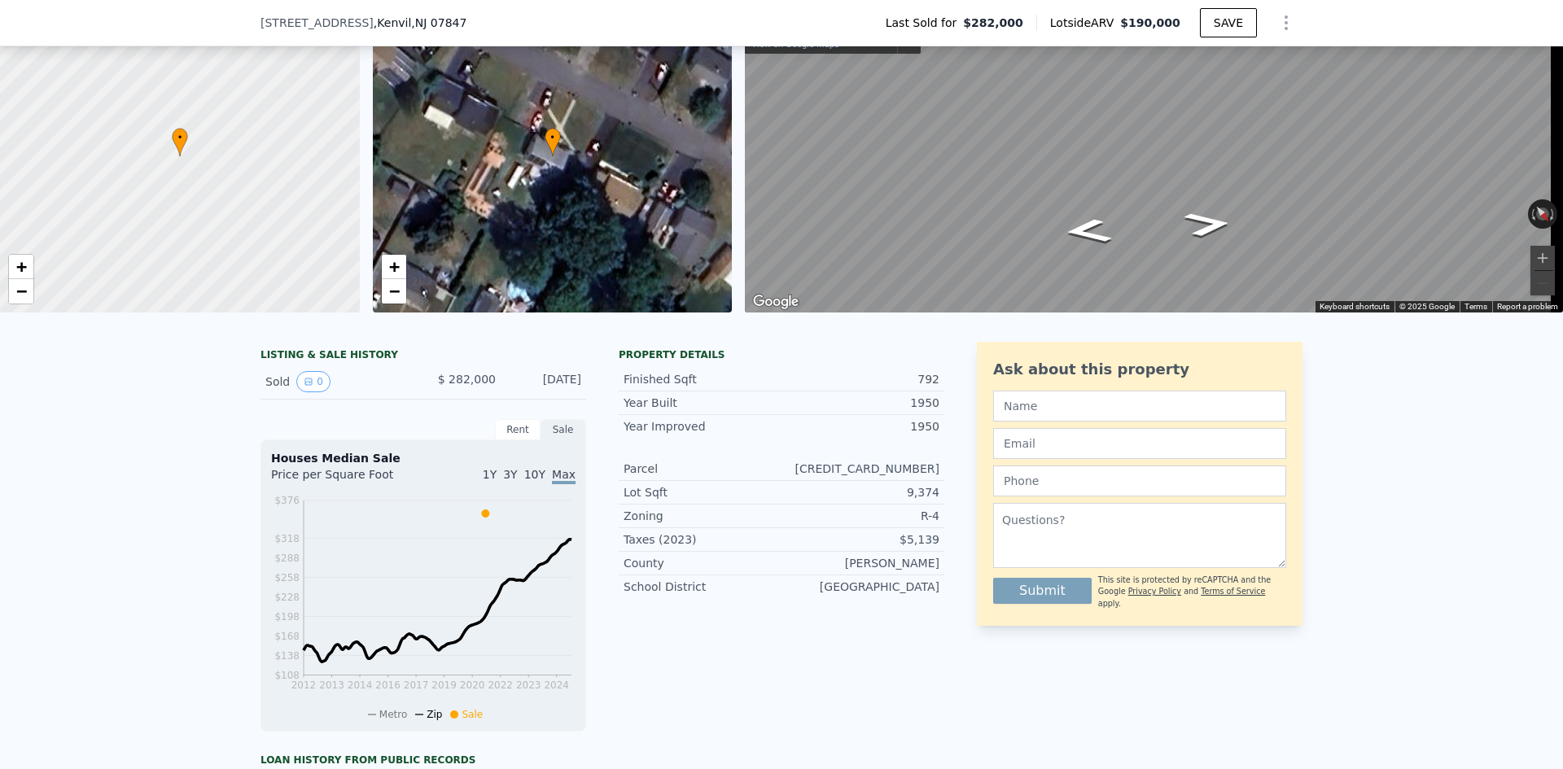
click at [697, 274] on div "• + − • + − ← Move left → Move right ↑ Move up ↓ Move down + Zoom in - Zoom out…" at bounding box center [781, 156] width 1563 height 313
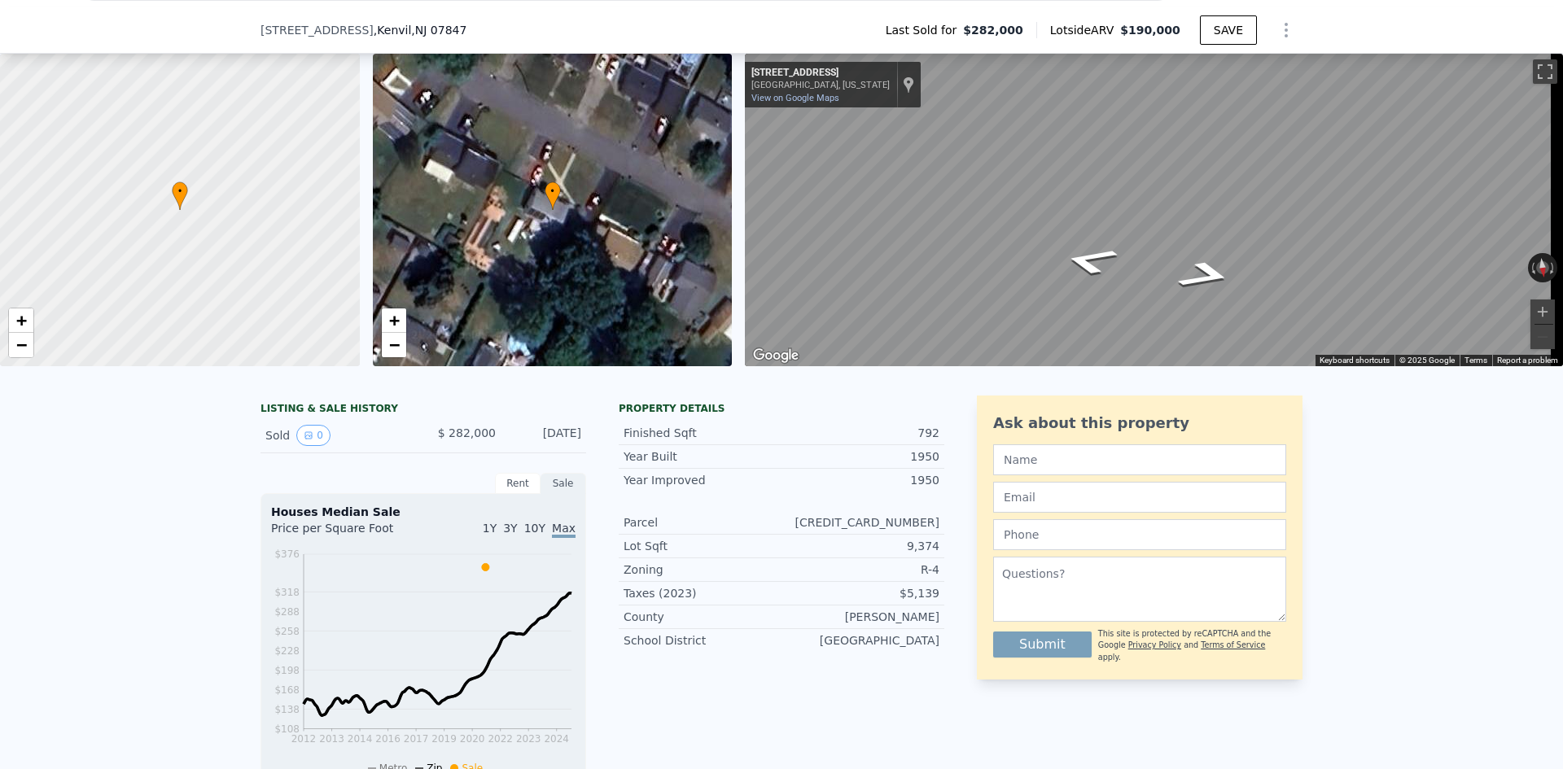
scroll to position [157, 0]
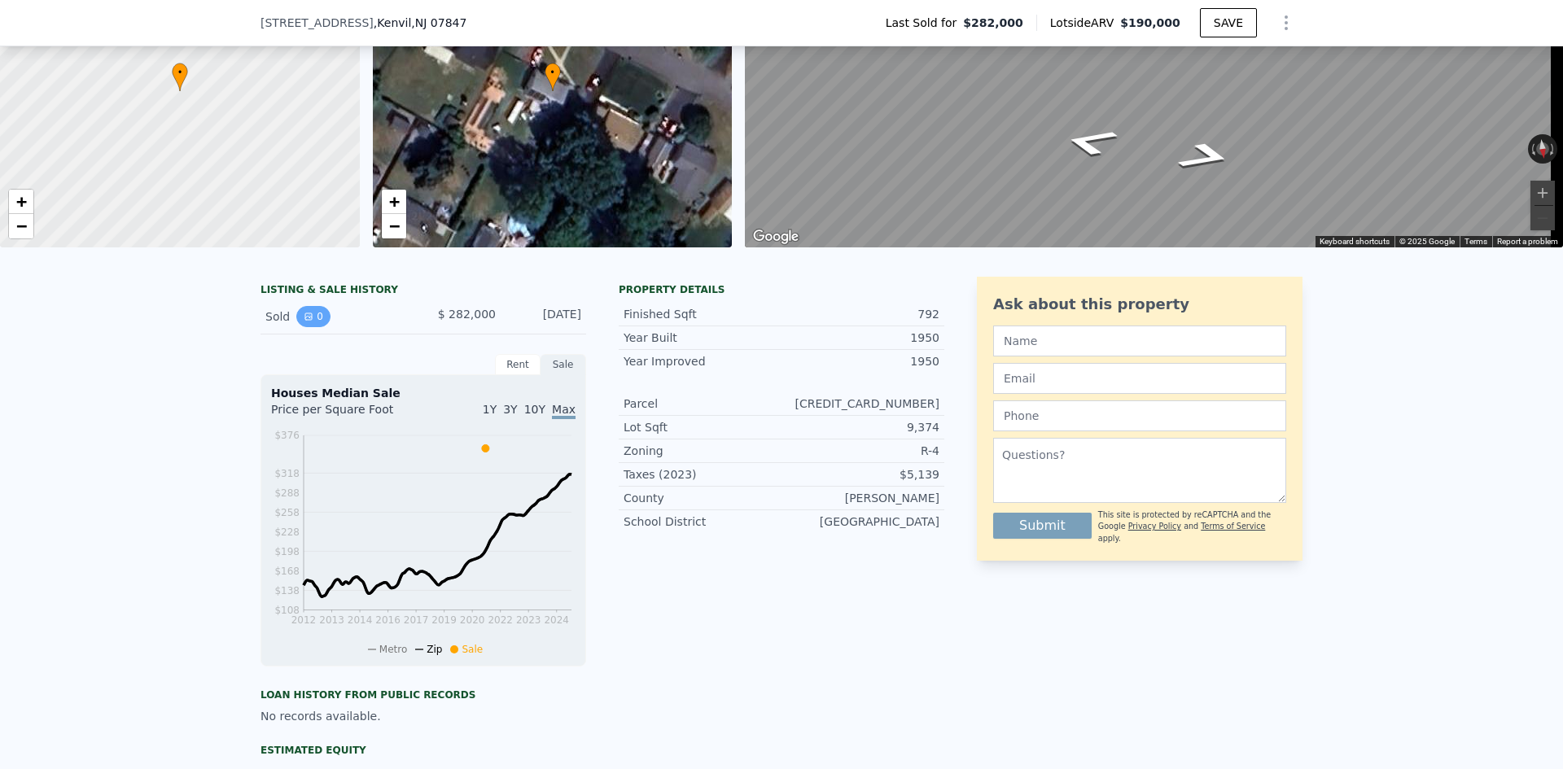
click at [313, 327] on button "0" at bounding box center [313, 316] width 34 height 21
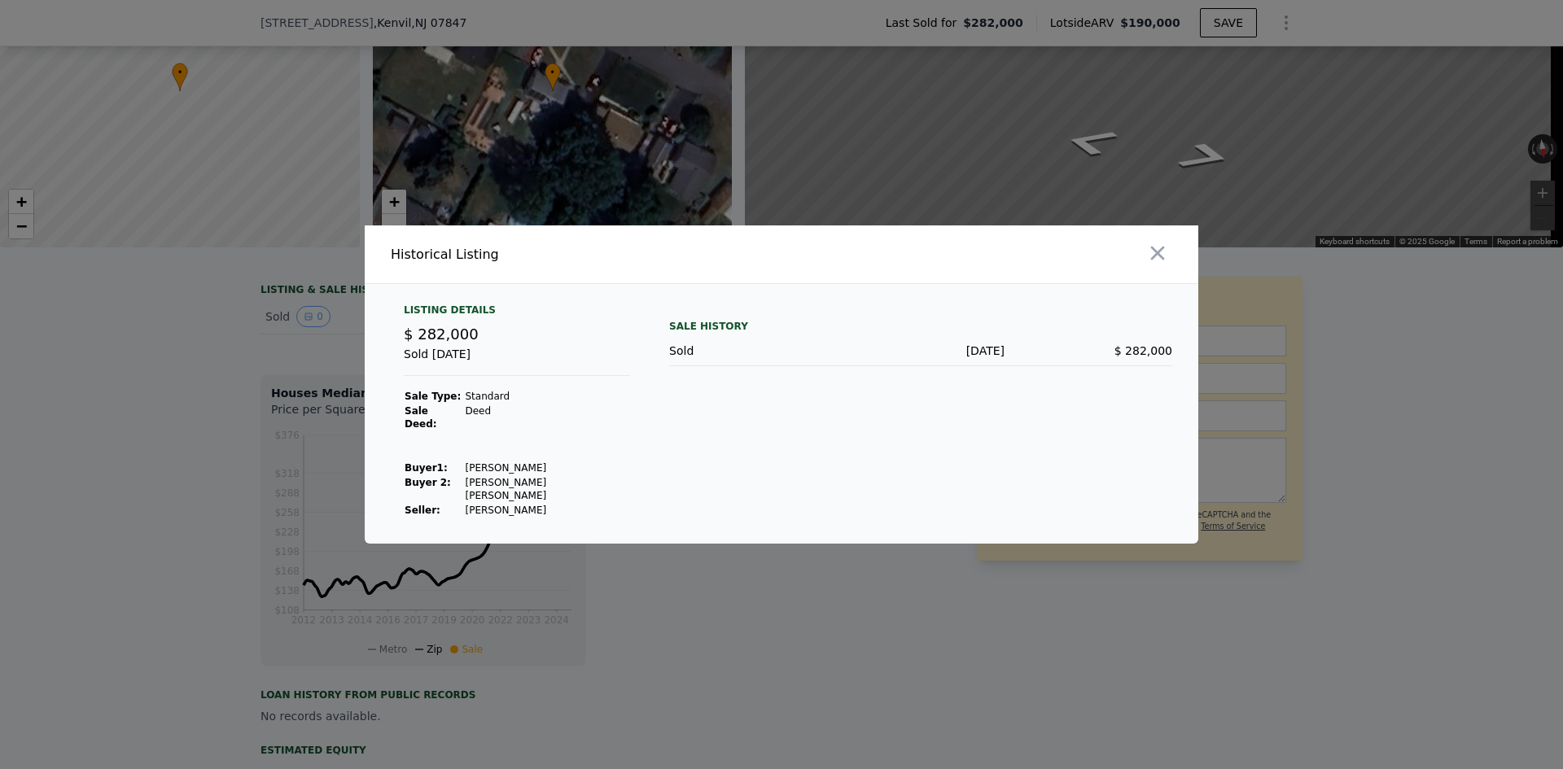
click at [1173, 259] on div at bounding box center [993, 255] width 410 height 58
click at [1158, 265] on icon "button" at bounding box center [1157, 253] width 23 height 23
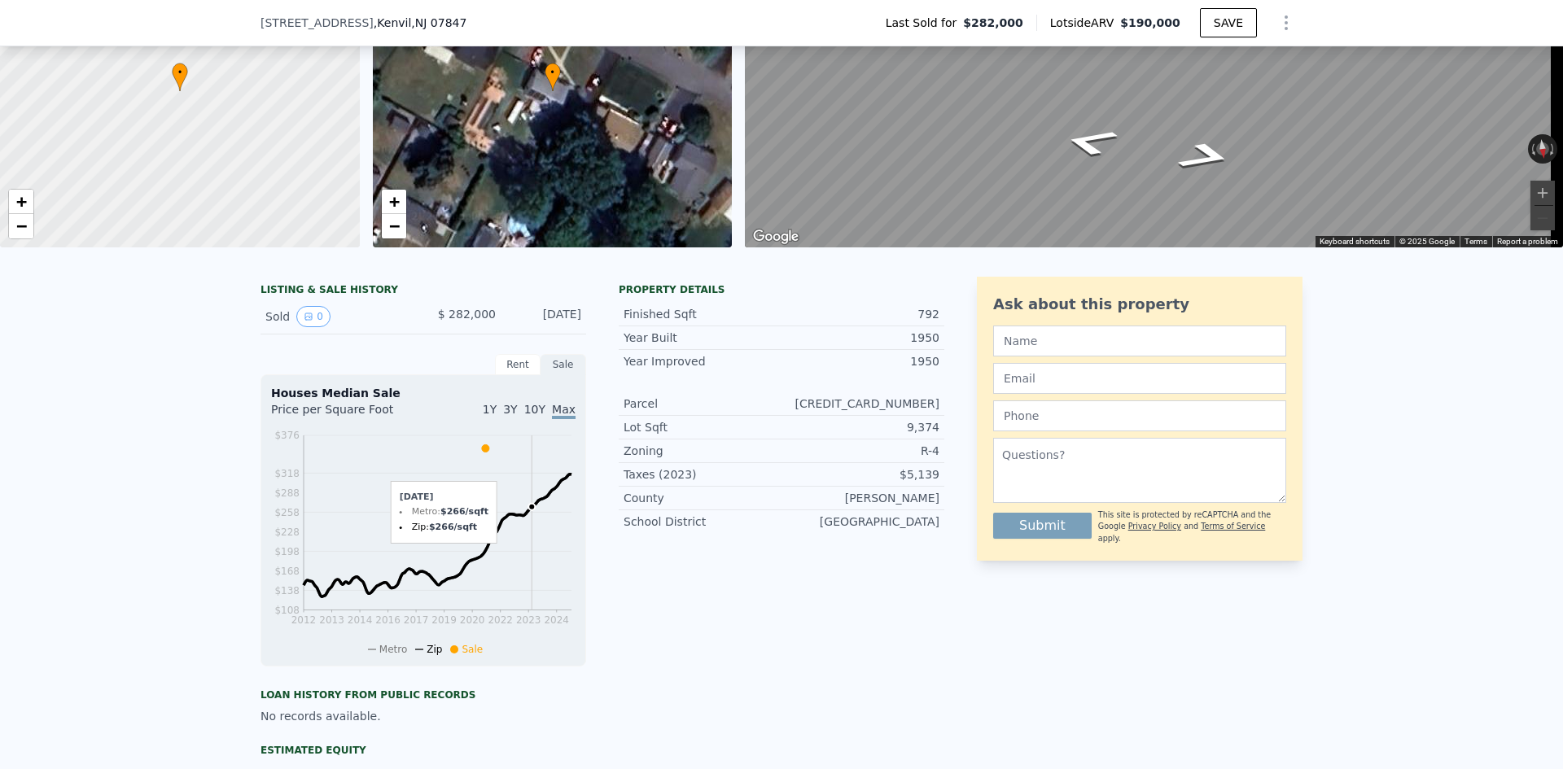
scroll to position [239, 0]
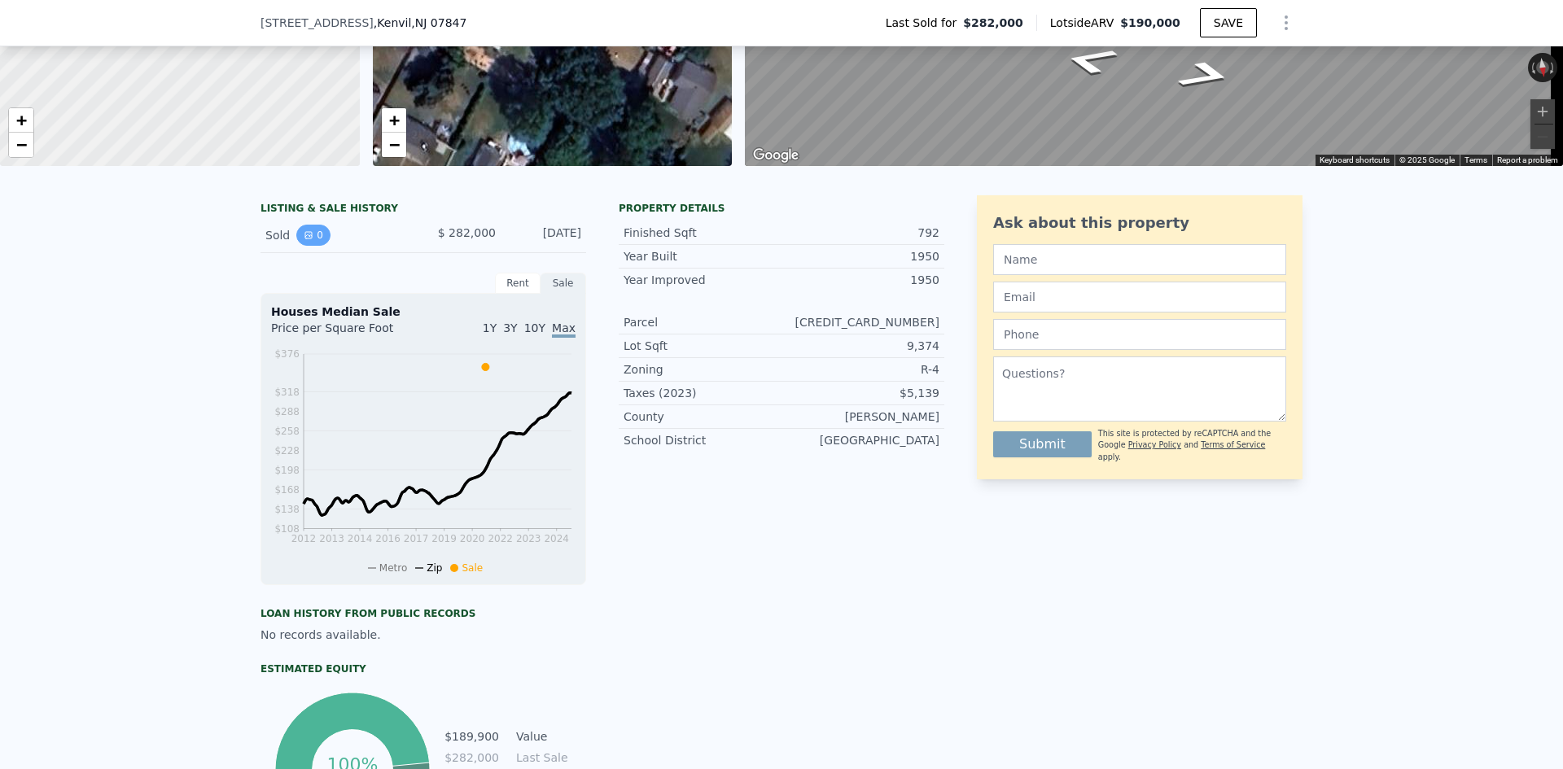
click at [305, 240] on icon "View historical data" at bounding box center [309, 235] width 10 height 10
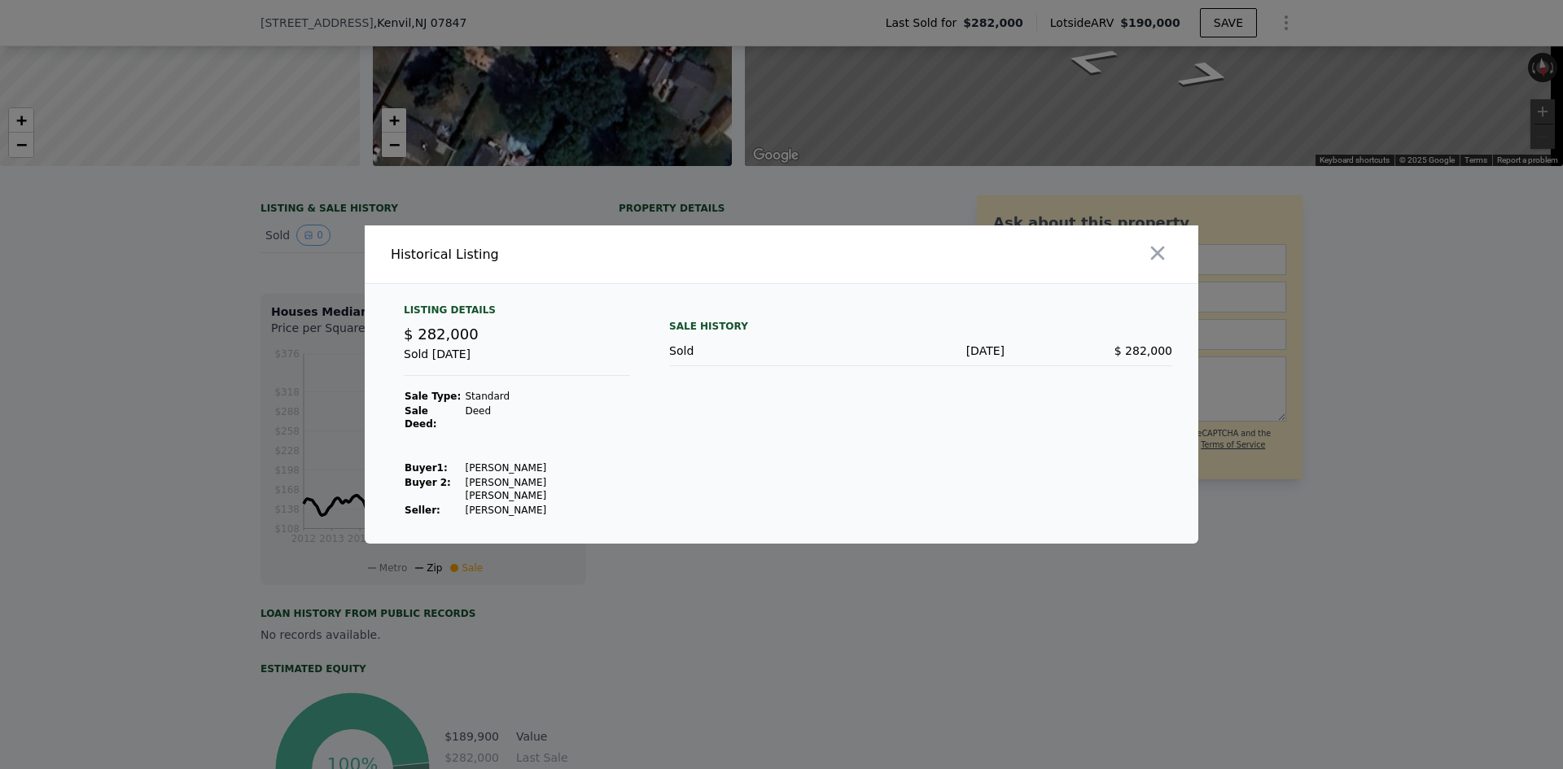
click at [1150, 265] on icon "button" at bounding box center [1157, 253] width 23 height 23
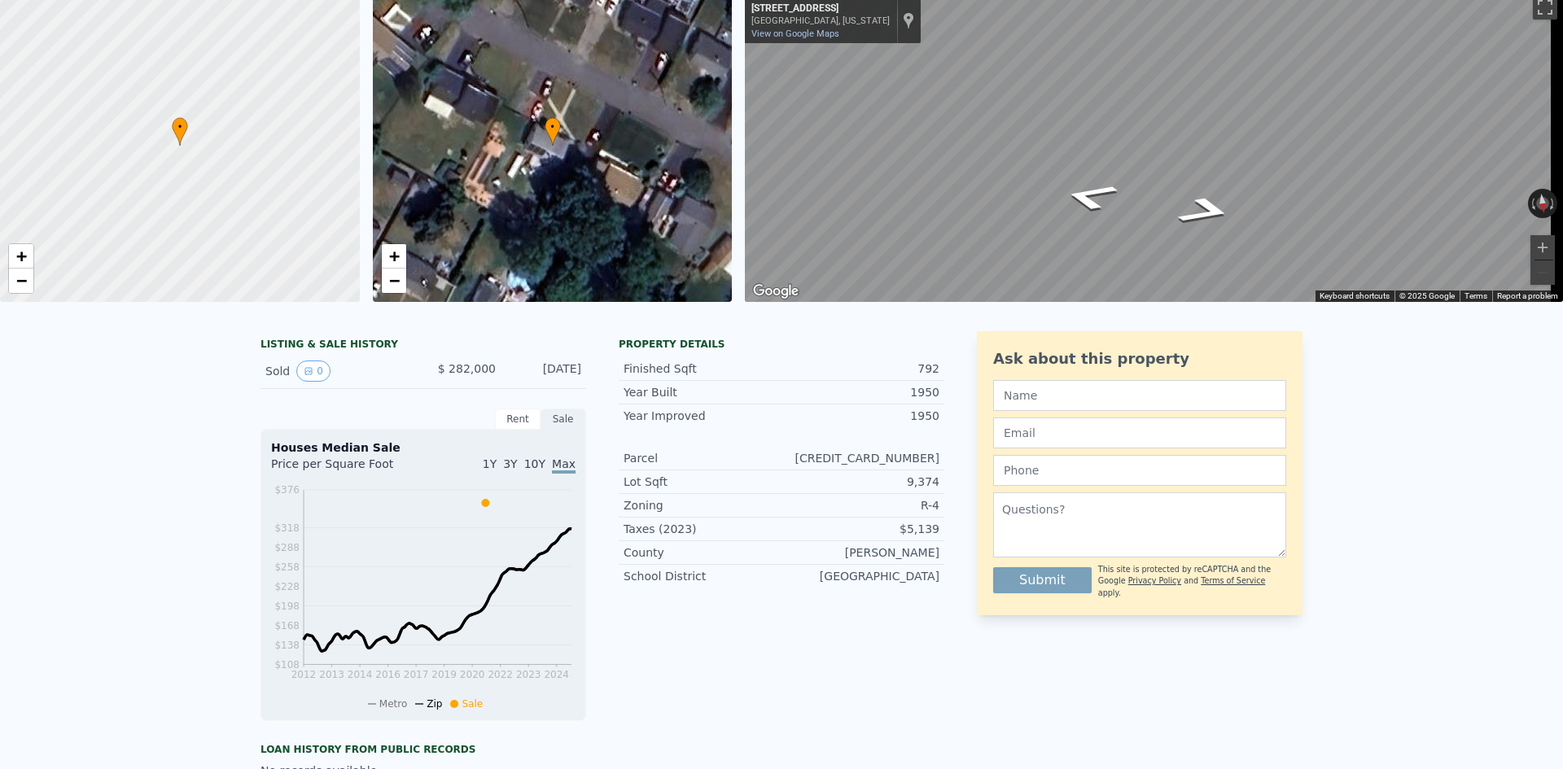
scroll to position [6, 0]
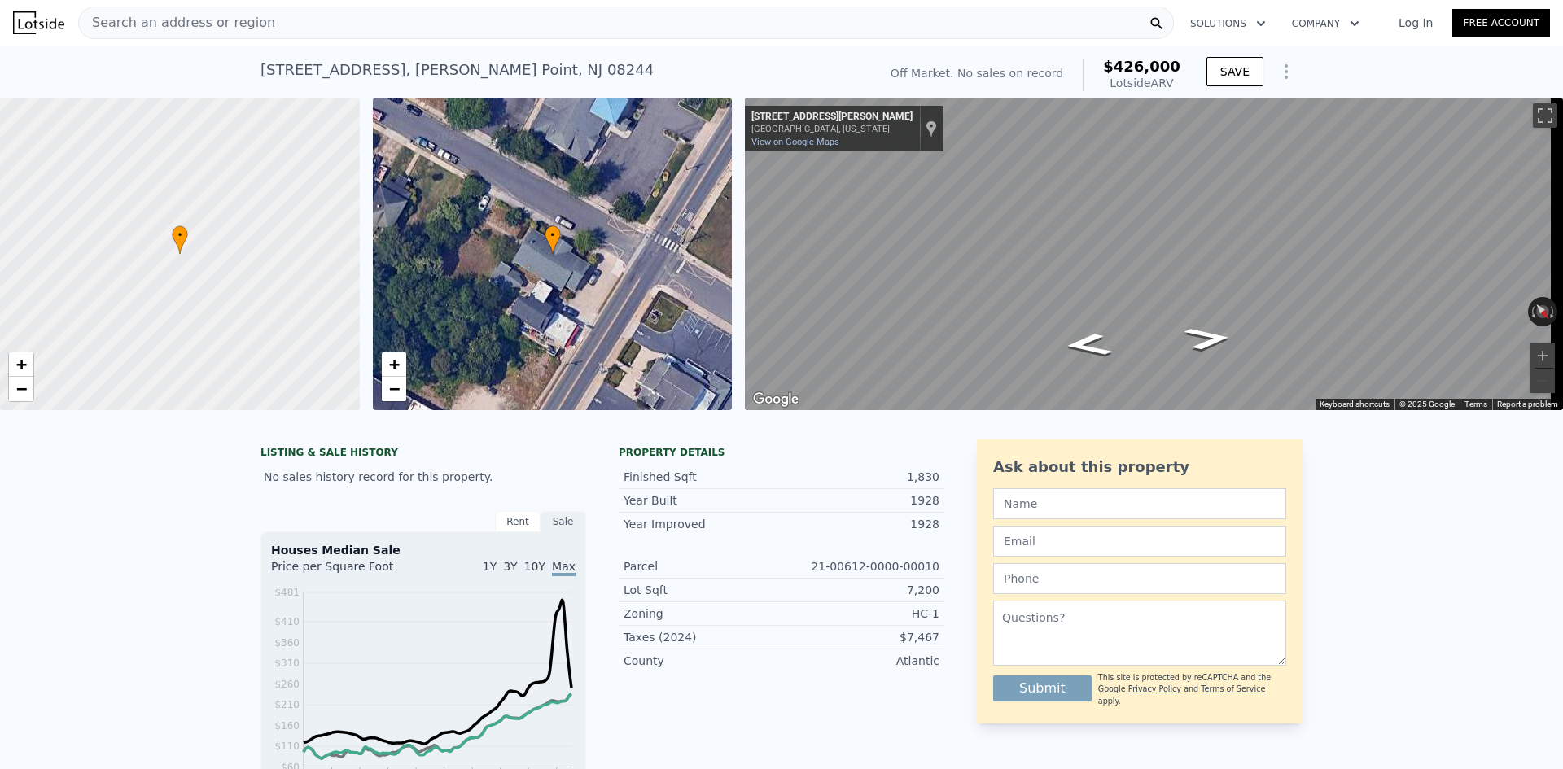
click at [290, 24] on div "Search an address or region" at bounding box center [626, 23] width 1096 height 33
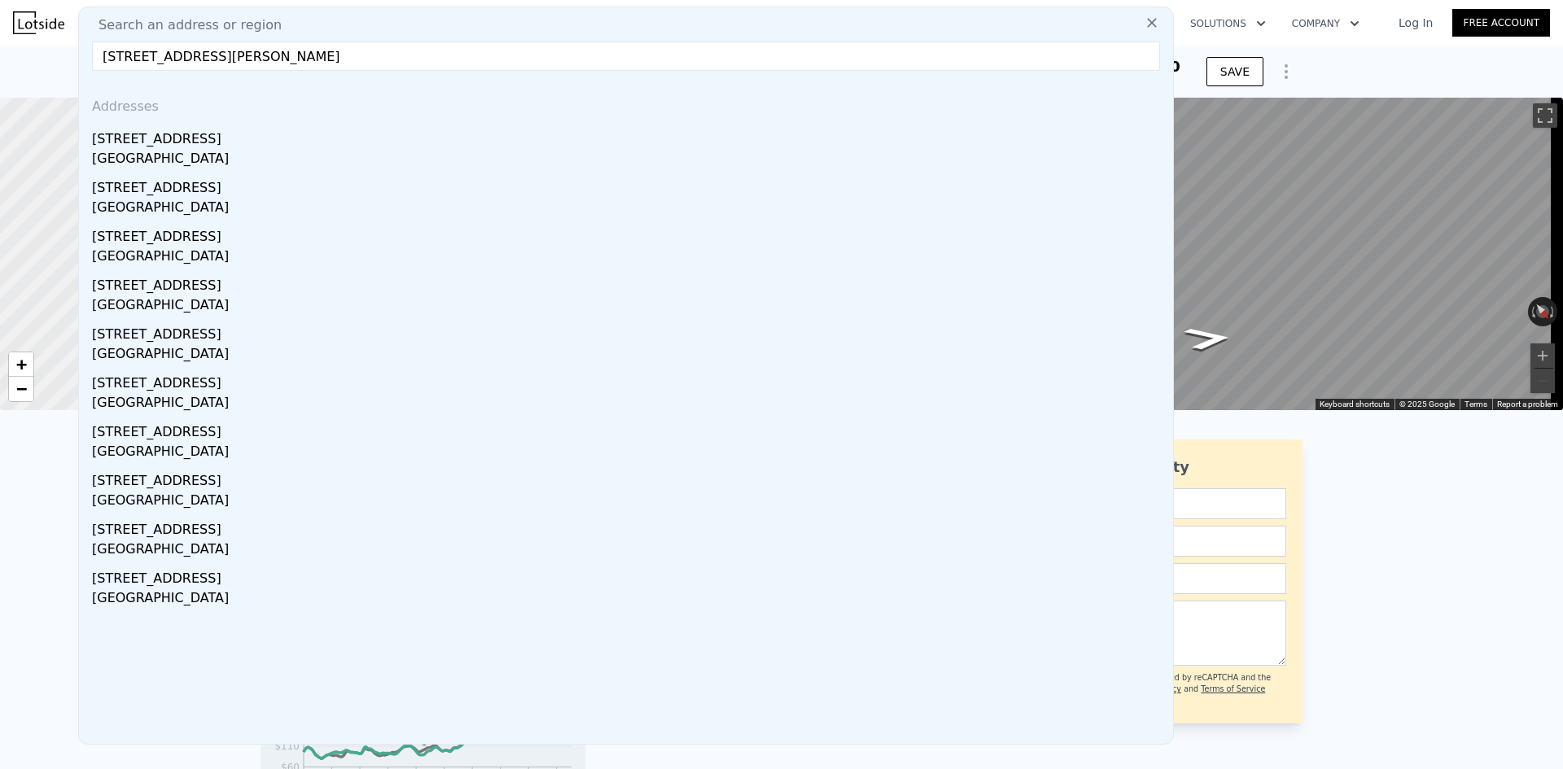
click at [124, 58] on input "307 shore rd somers point" at bounding box center [626, 56] width 1068 height 29
click at [363, 58] on input "305 shore rd somers point" at bounding box center [626, 56] width 1068 height 29
type input "305 shore rd somers point"
click at [1144, 15] on icon at bounding box center [1152, 23] width 16 height 16
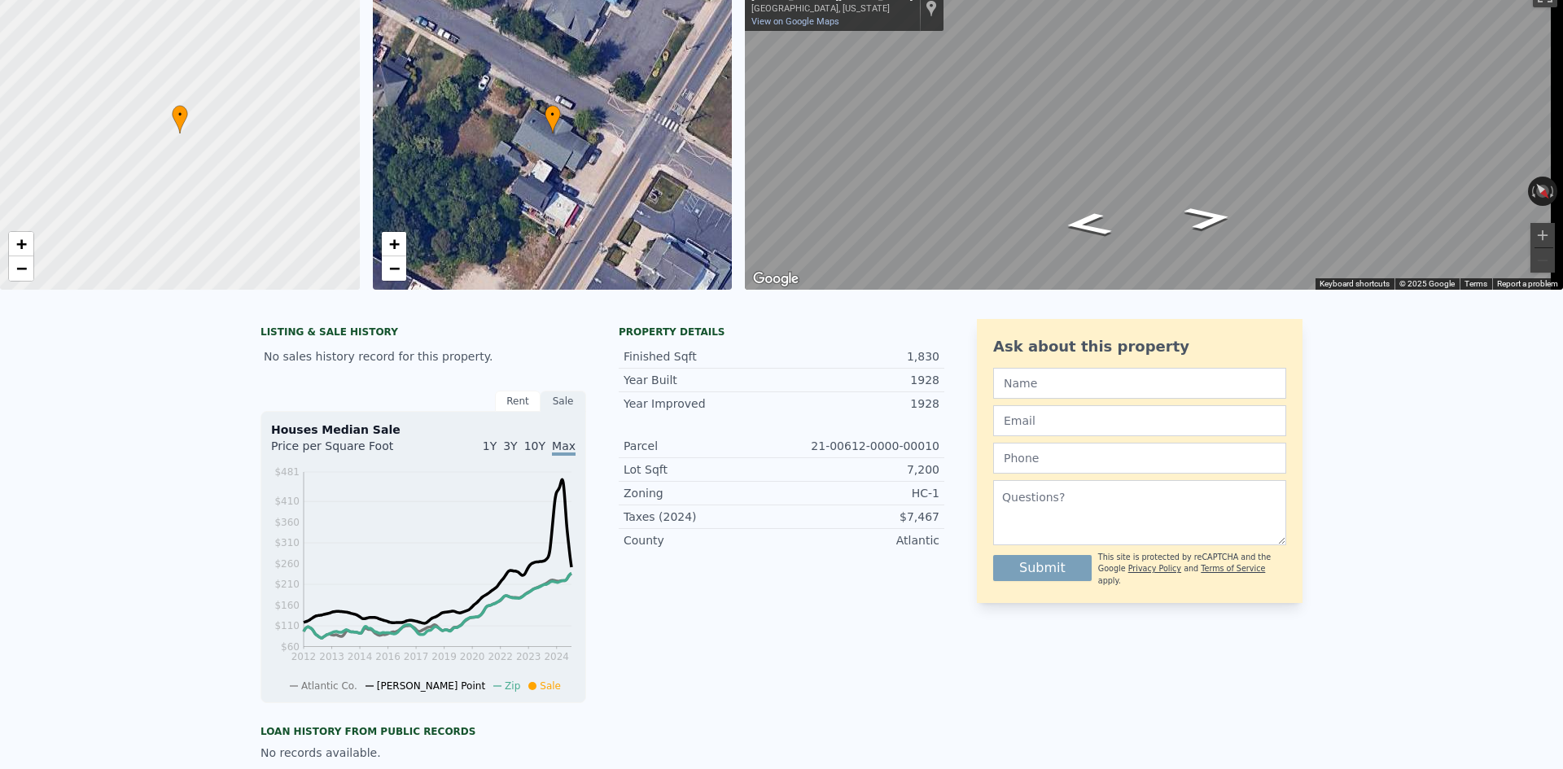
scroll to position [6, 0]
